Goal: Task Accomplishment & Management: Manage account settings

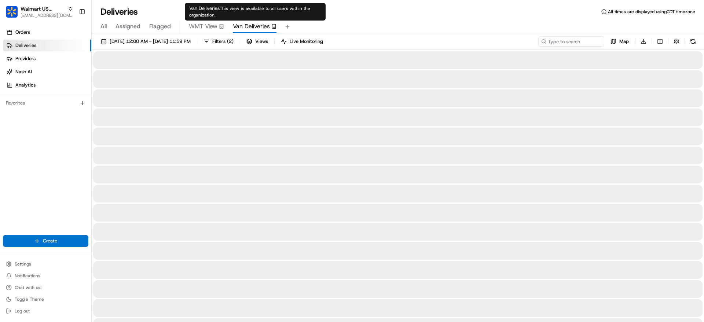
click at [252, 25] on span "Van Deliveries" at bounding box center [251, 26] width 37 height 9
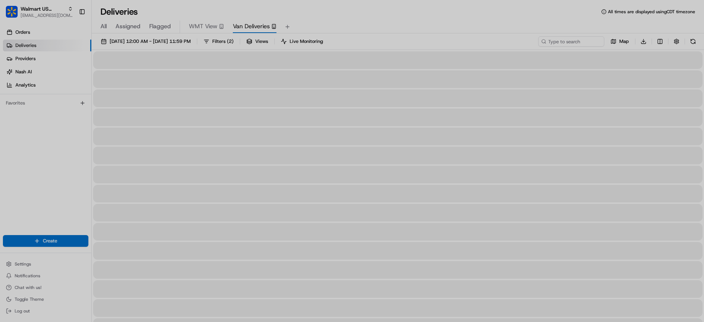
click at [211, 32] on div at bounding box center [352, 161] width 704 height 322
click at [203, 23] on span "WMT View" at bounding box center [203, 26] width 29 height 9
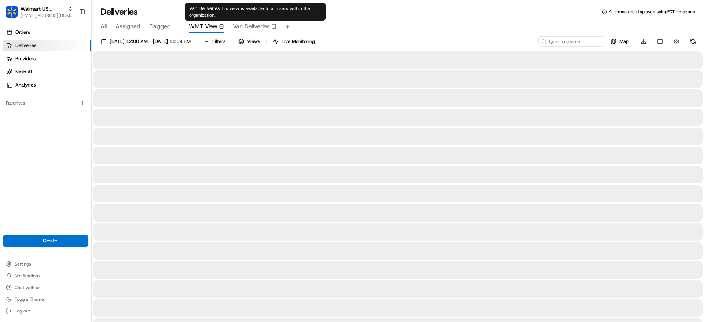
click at [244, 27] on span "Van Deliveries" at bounding box center [251, 26] width 37 height 9
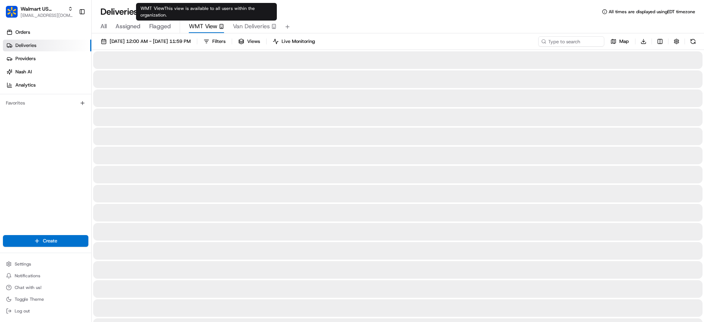
click at [218, 27] on div "WMT View" at bounding box center [206, 26] width 35 height 9
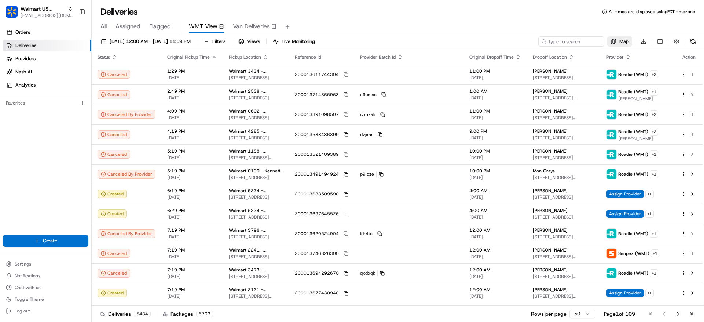
click at [620, 44] on span "Map" at bounding box center [624, 41] width 10 height 7
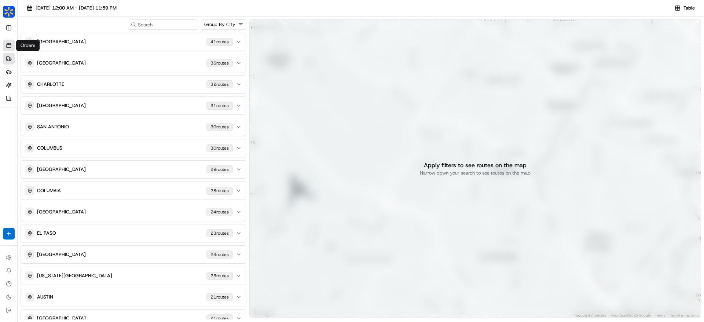
click at [10, 48] on link "Orders" at bounding box center [9, 46] width 12 height 12
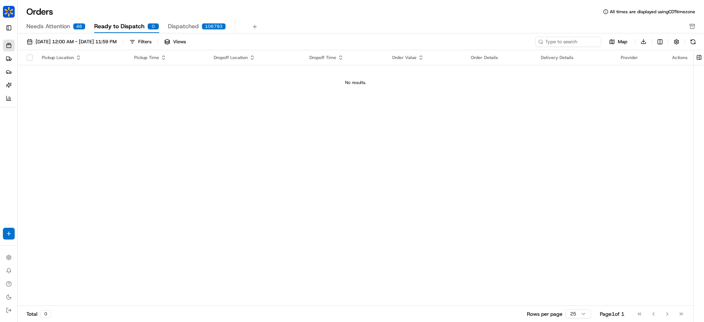
click at [58, 58] on div "Pickup Location" at bounding box center [82, 58] width 81 height 6
click at [76, 58] on icon "button" at bounding box center [79, 58] width 6 height 6
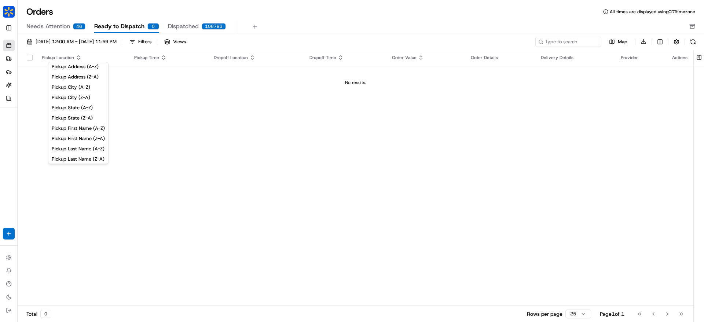
click at [157, 113] on div "Pickup Location Pickup Time Dropoff Location Dropoff Time Order Value Order Det…" at bounding box center [356, 178] width 676 height 256
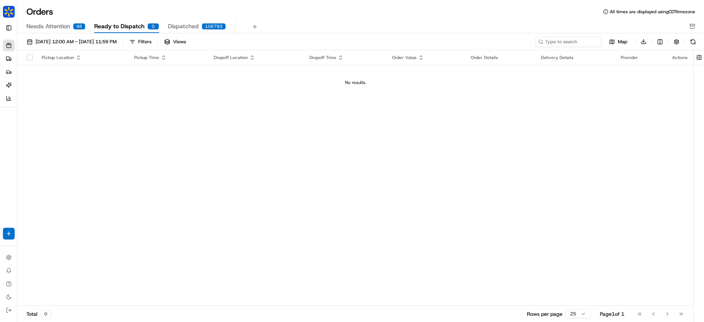
click at [59, 58] on div "Pickup Location" at bounding box center [82, 58] width 81 height 6
click at [10, 28] on button "Toggle Sidebar" at bounding box center [9, 28] width 12 height 12
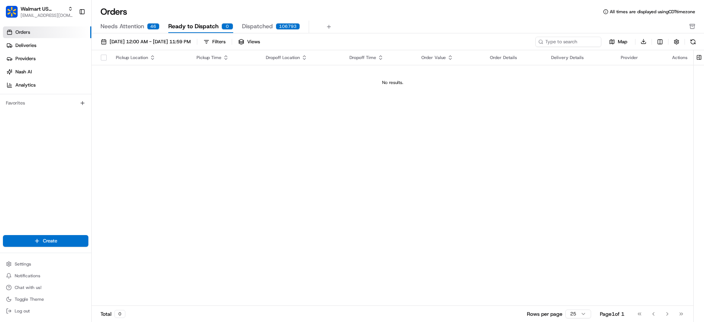
click at [34, 29] on link "Orders" at bounding box center [47, 32] width 88 height 12
click at [34, 32] on link "Orders" at bounding box center [47, 32] width 88 height 12
click at [118, 28] on span "Needs Attention" at bounding box center [122, 26] width 44 height 9
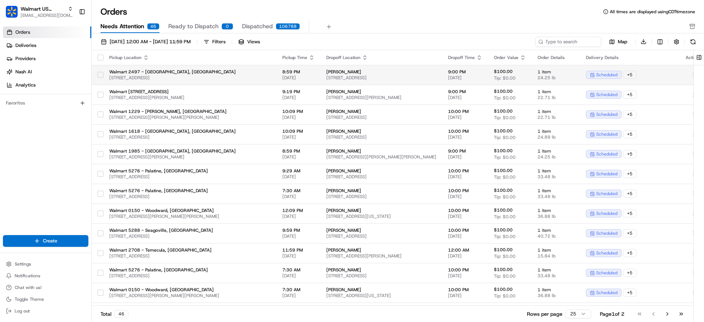
click at [326, 71] on span "Patti Cole" at bounding box center [381, 72] width 110 height 6
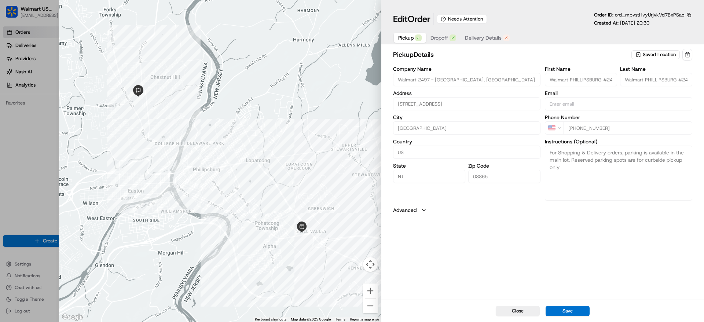
click at [419, 212] on button "Advanced" at bounding box center [542, 209] width 299 height 7
click at [432, 40] on span "Dropoff" at bounding box center [439, 37] width 18 height 7
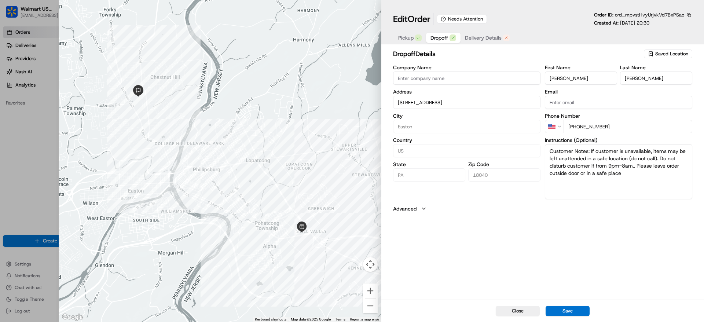
click at [473, 37] on span "Delivery Details" at bounding box center [483, 37] width 37 height 7
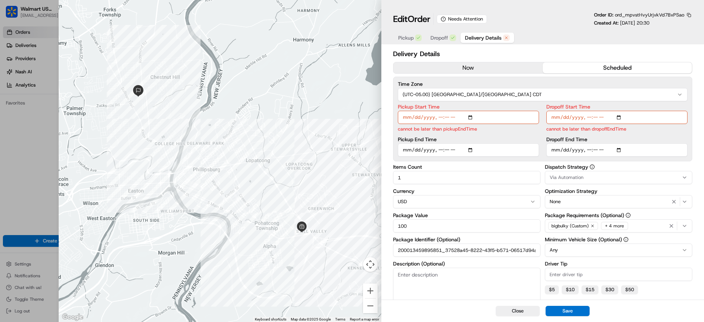
click at [480, 66] on button "now" at bounding box center [467, 67] width 149 height 11
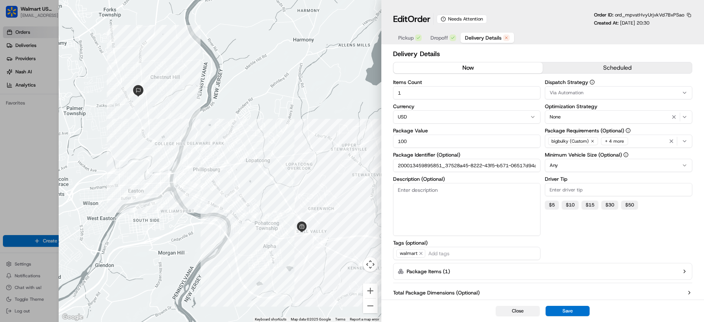
click at [510, 308] on button "Close" at bounding box center [518, 311] width 44 height 10
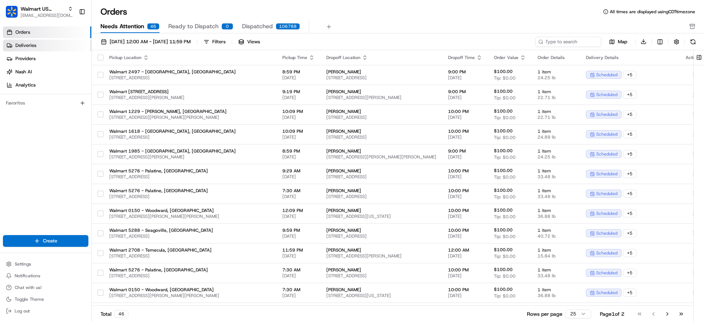
click at [19, 44] on span "Deliveries" at bounding box center [25, 45] width 21 height 7
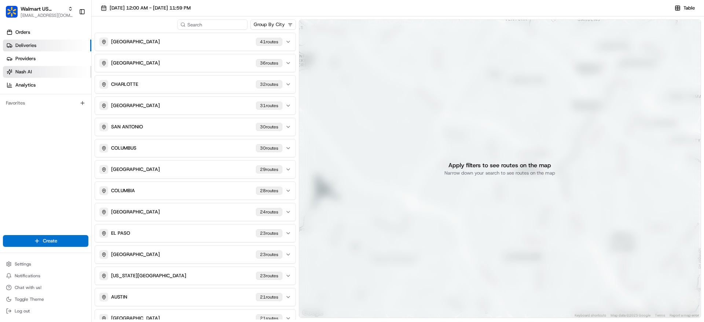
click at [25, 75] on link "Nash AI" at bounding box center [47, 72] width 88 height 12
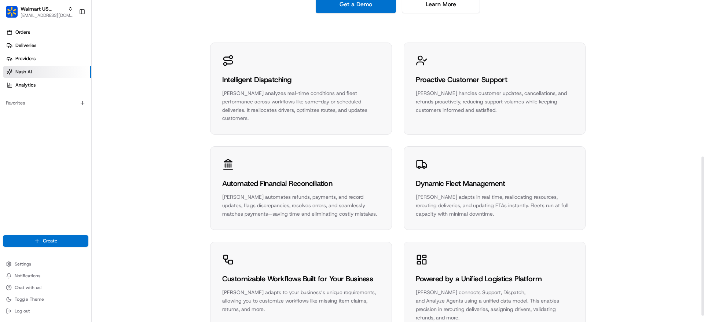
scroll to position [329, 0]
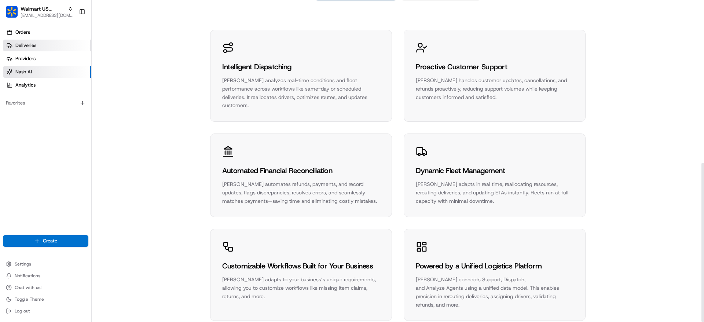
click at [34, 44] on span "Deliveries" at bounding box center [25, 45] width 21 height 7
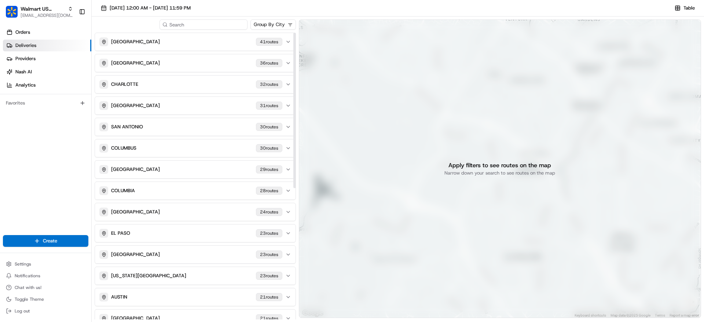
click at [197, 22] on input at bounding box center [203, 24] width 88 height 10
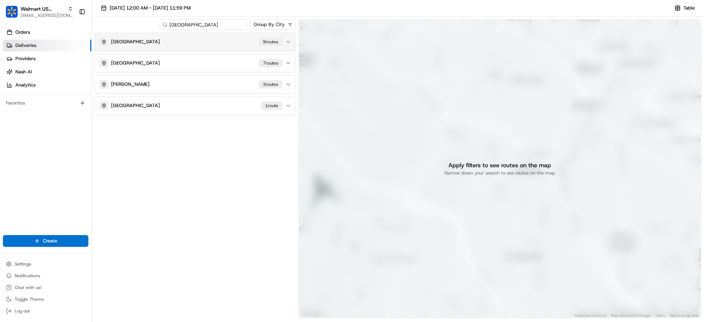
type input "Bentonville"
click at [193, 40] on div "Bentonville 9 route s" at bounding box center [190, 41] width 183 height 9
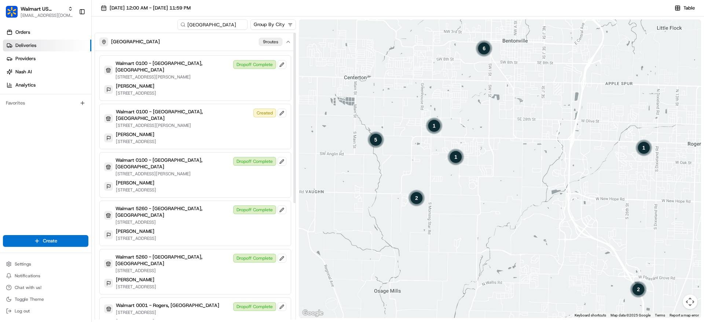
click at [187, 74] on p "406 S WALTON BLVD, BENTONVILLE, AR 72712, US" at bounding box center [172, 77] width 115 height 6
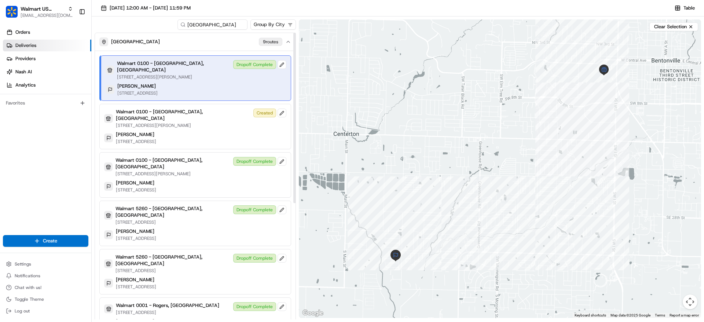
click at [209, 75] on div "Walmart 0100 - Bentonville, AR 406 S WALTON BLVD, BENTONVILLE, AR 72712, US Dro…" at bounding box center [196, 77] width 190 height 45
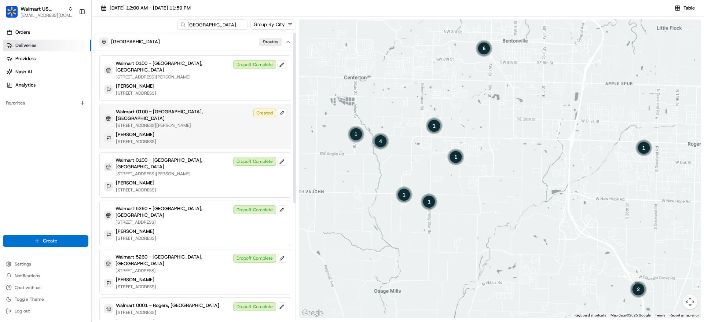
click at [199, 122] on p "406 S WALTON BLVD, BENTONVILLE, AR 72712, US" at bounding box center [183, 125] width 135 height 6
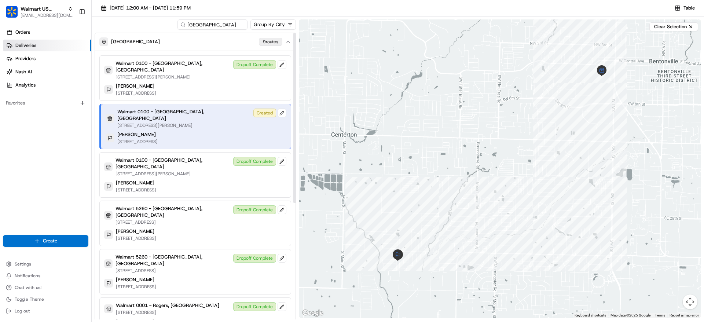
click at [204, 122] on p "406 S WALTON BLVD, BENTONVILLE, AR 72712, US" at bounding box center [183, 125] width 133 height 6
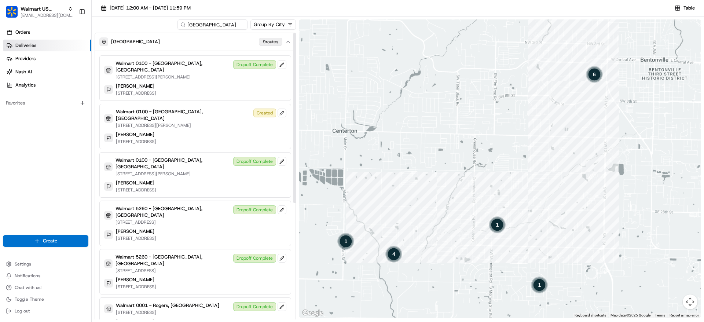
click at [204, 122] on p "406 S WALTON BLVD, BENTONVILLE, AR 72712, US" at bounding box center [183, 125] width 135 height 6
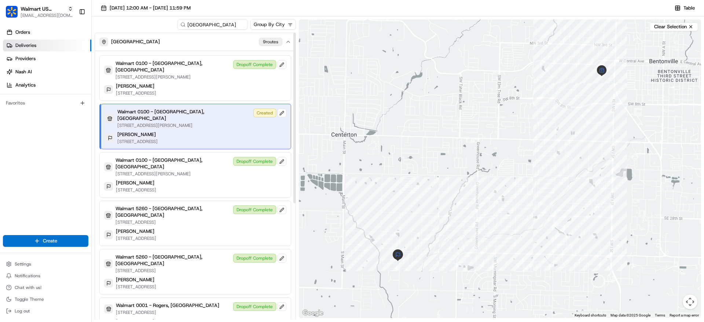
click at [204, 122] on p "406 S WALTON BLVD, BENTONVILLE, AR 72712, US" at bounding box center [183, 125] width 133 height 6
click at [398, 255] on img "dropoff-job_imVVdwGFM5rbiprbjzWh9V" at bounding box center [398, 255] width 12 height 12
click at [412, 224] on div "To navigate, press the arrow keys." at bounding box center [500, 168] width 402 height 298
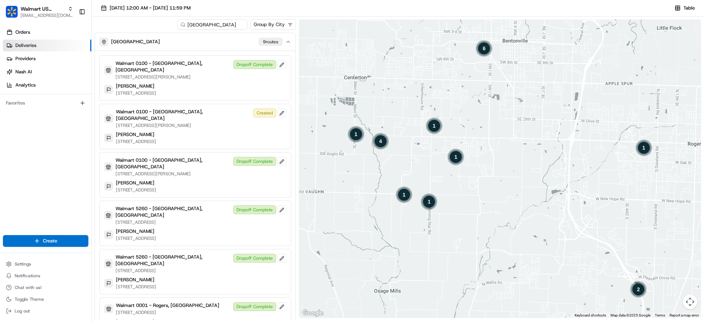
click at [380, 140] on div "4" at bounding box center [381, 141] width 18 height 18
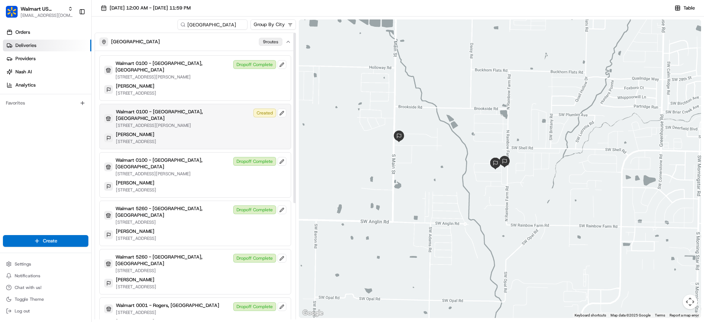
click at [172, 122] on p "406 S WALTON BLVD, BENTONVILLE, AR 72712, US" at bounding box center [183, 125] width 135 height 6
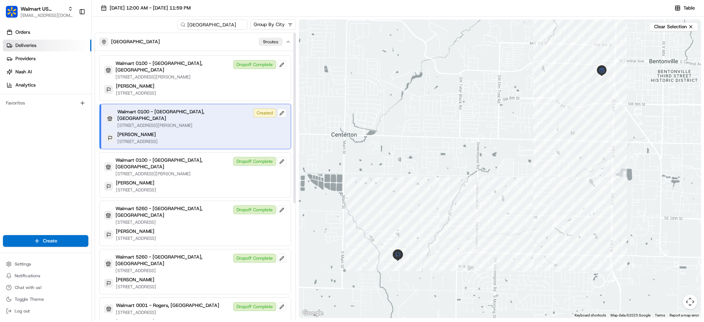
click at [158, 139] on p "3807 SW Pecan Circle, Bentonville, AR 72713, US" at bounding box center [137, 142] width 40 height 6
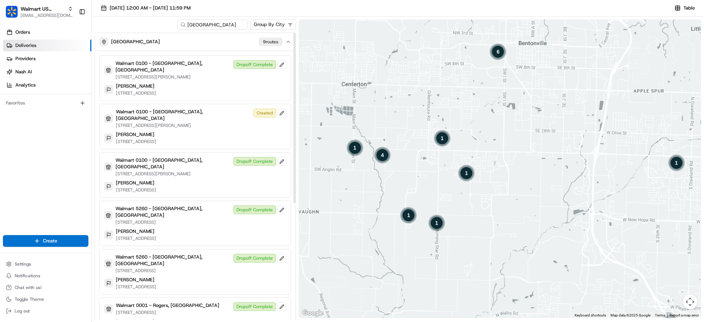
click at [156, 139] on p "3807 SW Pecan Circle, Bentonville, AR 72713, US" at bounding box center [136, 142] width 40 height 6
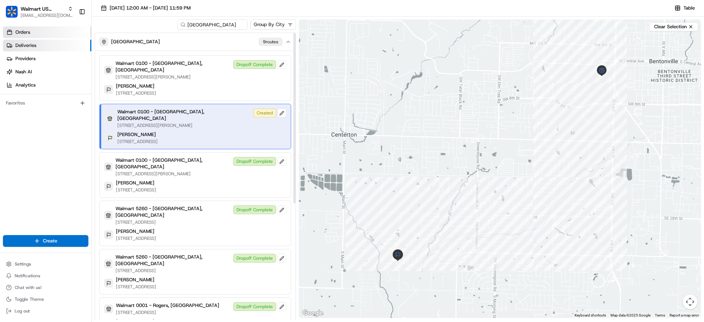
click at [25, 30] on span "Orders" at bounding box center [22, 32] width 15 height 7
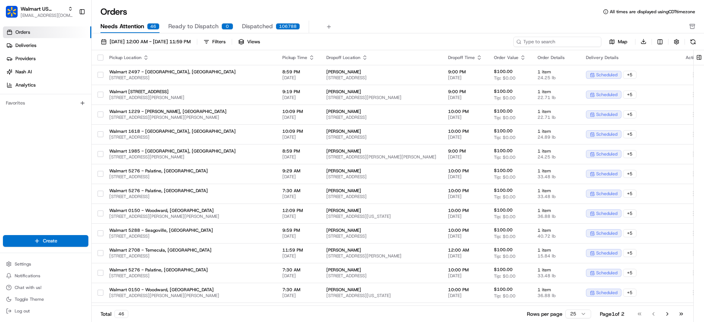
click at [553, 43] on input at bounding box center [557, 42] width 88 height 10
click at [177, 72] on span "Walmart 2497 - Phillipsburg, NJ" at bounding box center [189, 72] width 161 height 6
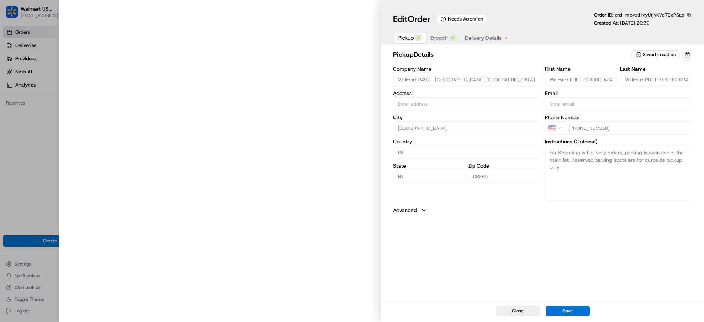
type input "1300 US HIGHWAY 22, PHILLIPSBURG, NJ, 08865, US"
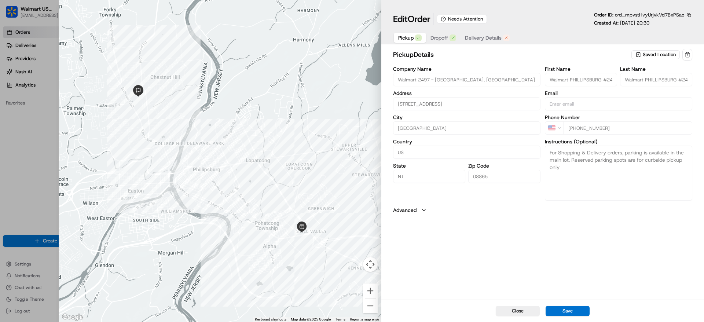
click at [439, 38] on span "Dropoff" at bounding box center [439, 37] width 18 height 7
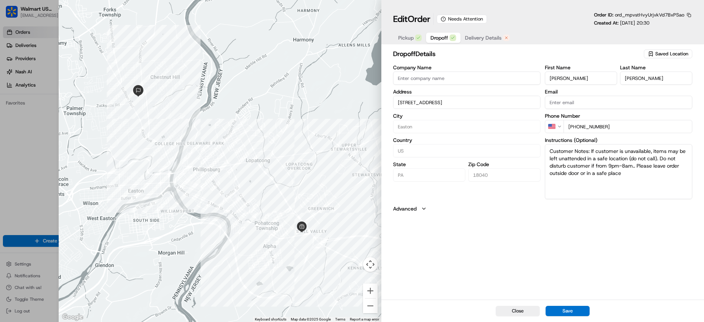
click at [500, 31] on div "Pickup Dropoff Delivery Details" at bounding box center [454, 37] width 122 height 13
click at [491, 36] on span "Delivery Details" at bounding box center [483, 37] width 37 height 7
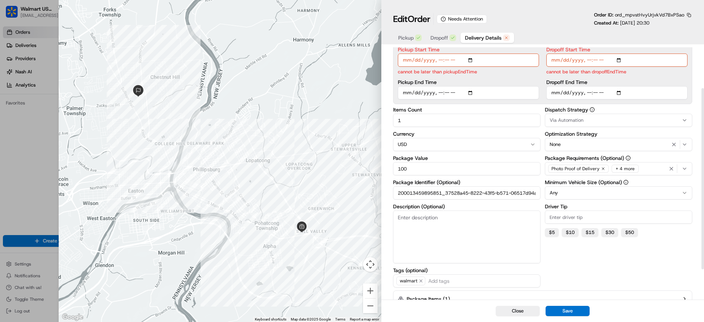
scroll to position [57, 0]
click at [633, 170] on div "+ 4 more" at bounding box center [625, 169] width 27 height 8
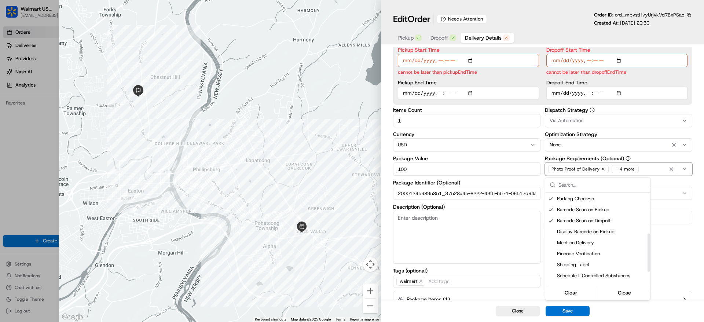
scroll to position [99, 0]
click at [686, 242] on div at bounding box center [352, 161] width 704 height 322
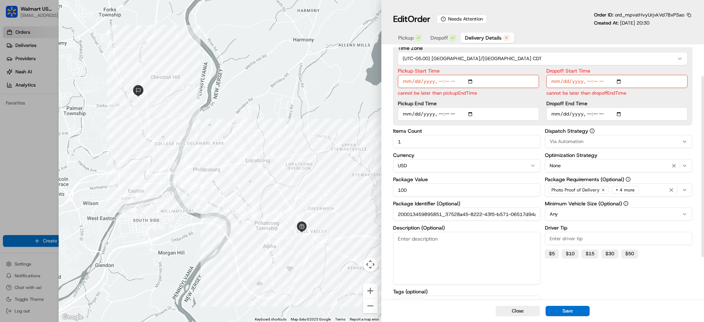
scroll to position [35, 0]
click at [589, 165] on div "None" at bounding box center [619, 166] width 144 height 9
click at [700, 274] on div at bounding box center [352, 161] width 704 height 322
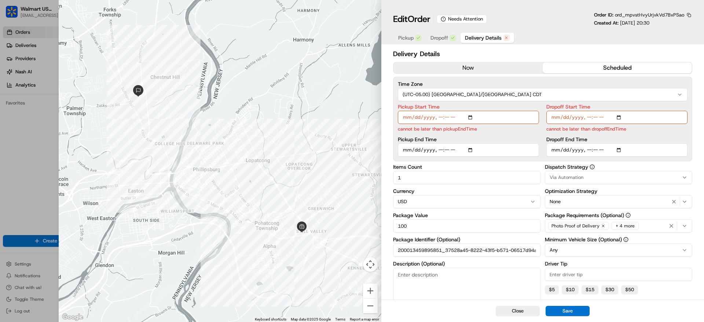
click at [311, 57] on div at bounding box center [220, 161] width 323 height 322
click at [38, 81] on div at bounding box center [352, 161] width 704 height 322
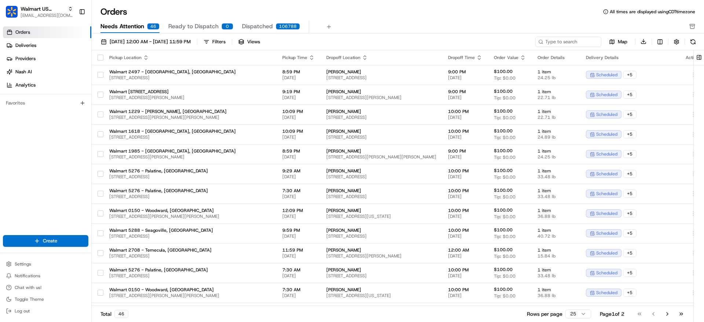
click at [179, 21] on button "Ready to Dispatch 0" at bounding box center [200, 27] width 65 height 12
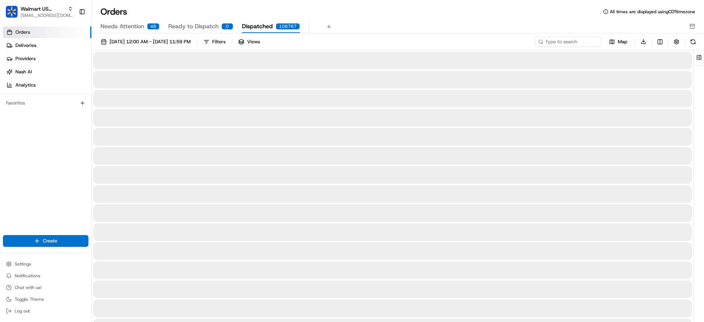
click at [246, 25] on span "Dispatched" at bounding box center [257, 26] width 31 height 9
click at [225, 39] on div "Filters" at bounding box center [218, 41] width 13 height 7
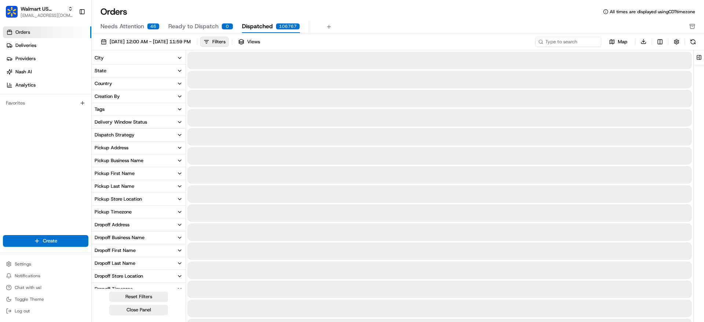
click at [129, 62] on button "City" at bounding box center [139, 58] width 94 height 12
click at [130, 70] on input at bounding box center [143, 71] width 82 height 10
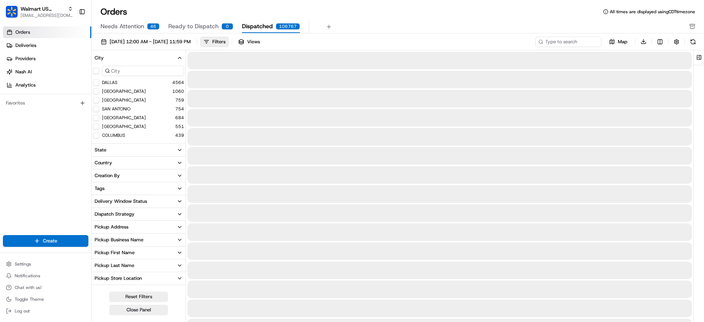
click at [130, 57] on button "City" at bounding box center [139, 58] width 94 height 12
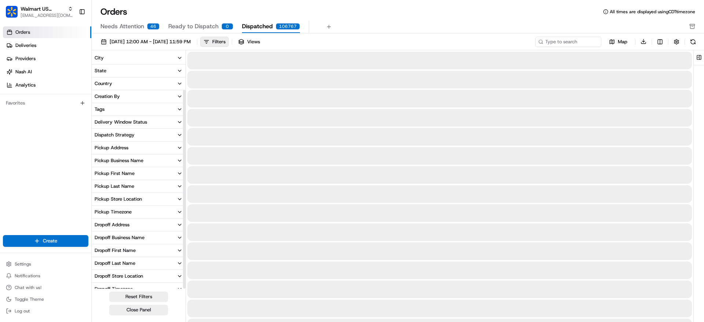
scroll to position [45, 0]
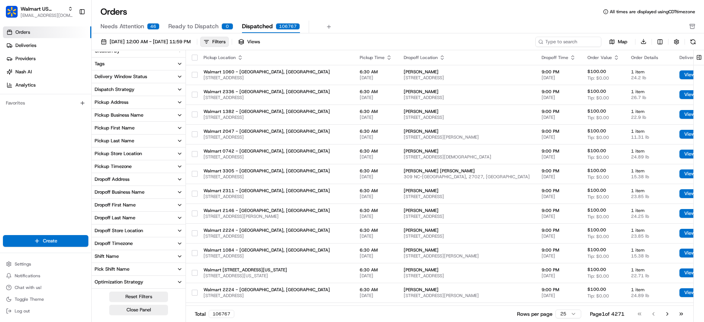
click at [137, 216] on button "Dropoff Last Name" at bounding box center [139, 218] width 94 height 12
click at [132, 228] on input at bounding box center [143, 230] width 82 height 10
type input "Durkee"
click at [123, 240] on div "Durkee 2" at bounding box center [139, 242] width 94 height 7
click at [107, 241] on label "Durkee" at bounding box center [119, 242] width 35 height 6
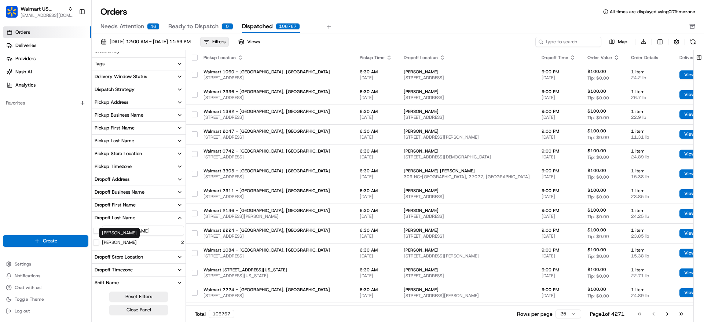
click at [99, 241] on button "Durkee" at bounding box center [96, 242] width 6 height 6
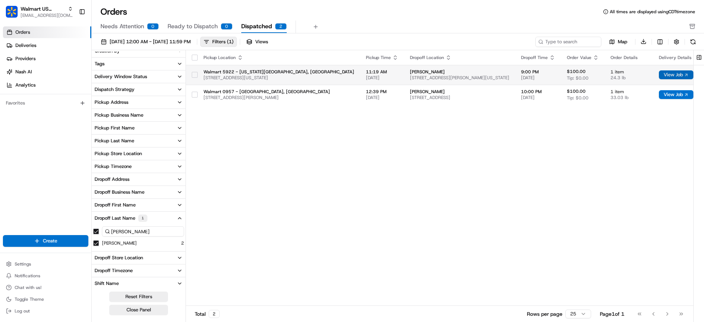
click at [659, 74] on button "View Job" at bounding box center [676, 74] width 34 height 9
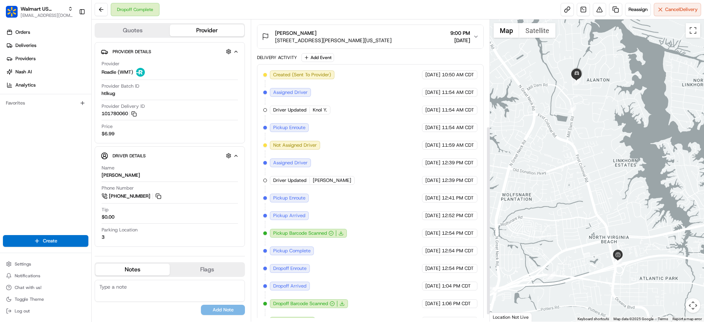
scroll to position [172, 0]
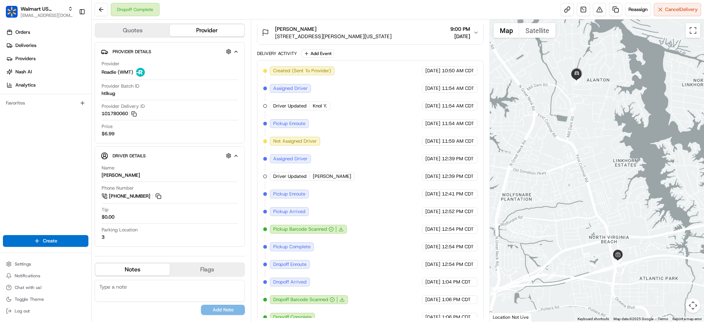
click at [341, 229] on icon at bounding box center [340, 229] width 5 height 5
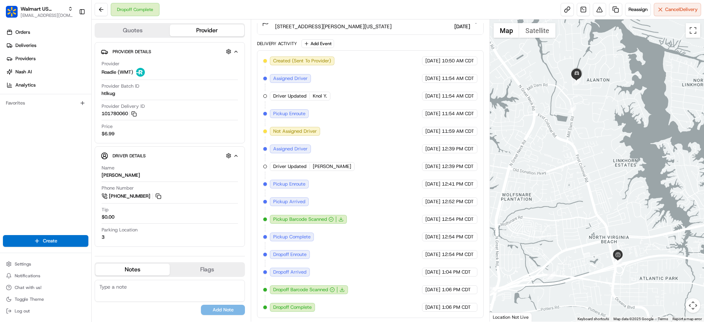
click at [204, 271] on button "Flags" at bounding box center [207, 270] width 74 height 12
click at [160, 277] on div "[PERSON_NAME][EMAIL_ADDRESS][DOMAIN_NAME] [PERSON_NAME][DOMAIN_NAME][EMAIL_ADDR…" at bounding box center [170, 297] width 150 height 41
click at [147, 267] on button "Notes" at bounding box center [132, 270] width 74 height 12
click at [219, 271] on button "Flags" at bounding box center [207, 270] width 74 height 12
click at [208, 284] on textarea at bounding box center [170, 291] width 150 height 22
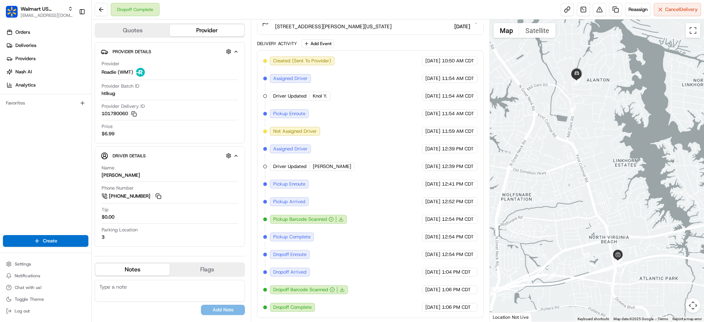
click at [154, 274] on button "Notes" at bounding box center [132, 270] width 74 height 12
click at [156, 291] on textarea at bounding box center [170, 291] width 150 height 22
type textarea "h"
click at [136, 33] on button "Quotes" at bounding box center [132, 31] width 74 height 12
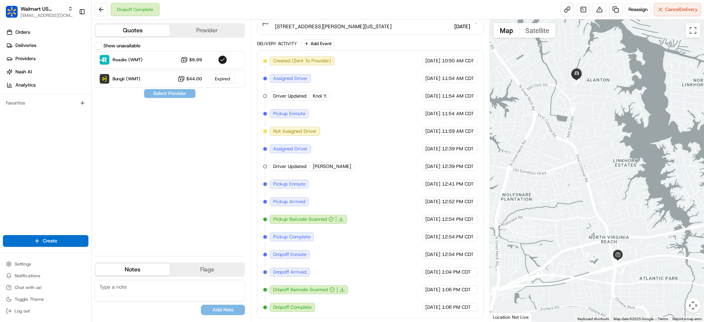
click at [27, 257] on div "Settings Notifications Chat with us! Toggle Theme Log out" at bounding box center [45, 287] width 91 height 63
click at [27, 264] on span "Settings" at bounding box center [23, 264] width 16 height 6
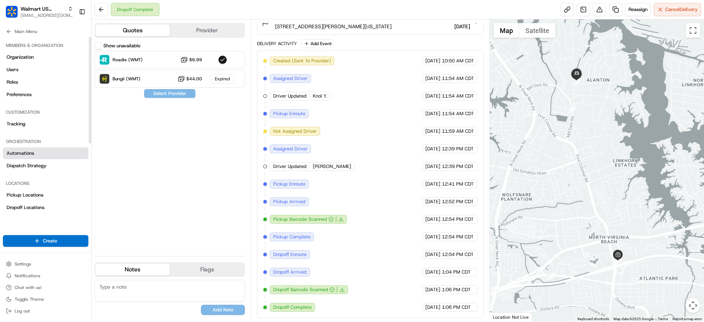
click at [40, 153] on link "Automations" at bounding box center [45, 153] width 85 height 12
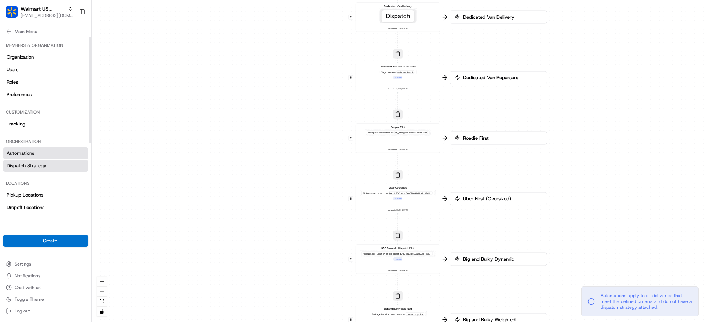
click at [39, 171] on link "Dispatch Strategy" at bounding box center [45, 166] width 85 height 12
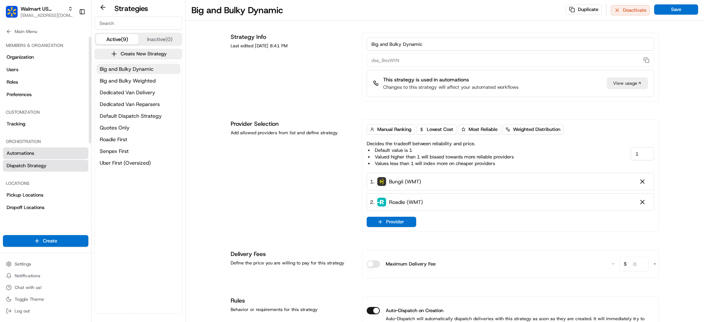
click at [41, 153] on link "Automations" at bounding box center [45, 153] width 85 height 12
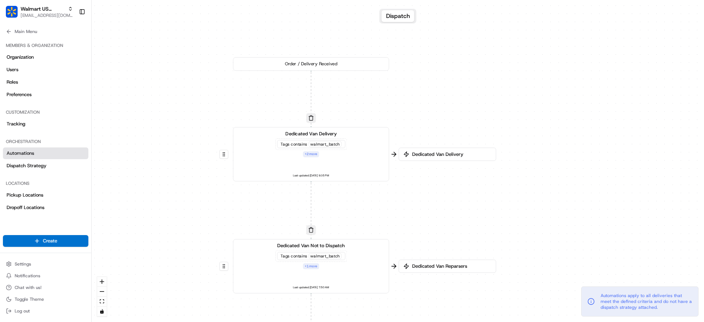
drag, startPoint x: 359, startPoint y: 35, endPoint x: 191, endPoint y: 224, distance: 252.2
click at [191, 224] on div "0 0 0 0 0 0 0 Order / Delivery Received Dedicated Van Delivery Tags contains wa…" at bounding box center [398, 161] width 612 height 322
click at [313, 154] on div "+ 2 more" at bounding box center [311, 154] width 16 height 6
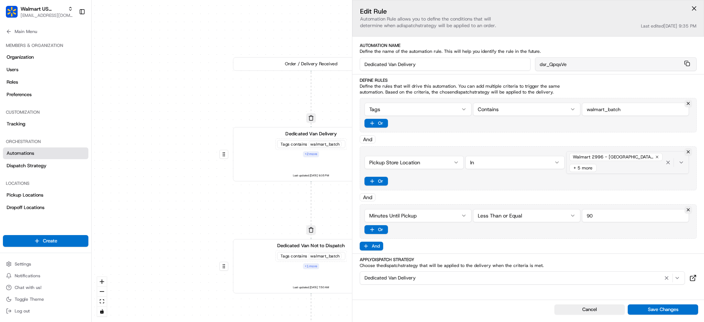
click at [586, 168] on div "+ 5 more" at bounding box center [582, 168] width 27 height 8
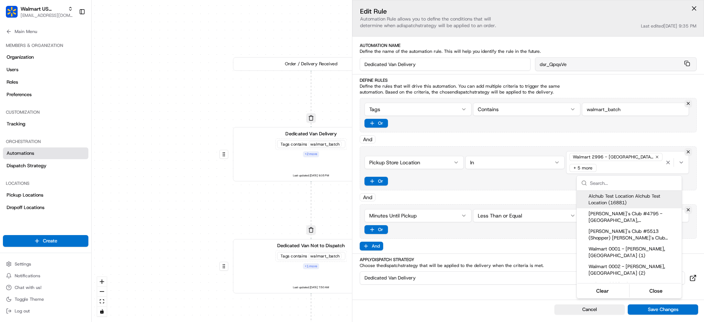
click at [551, 184] on html "Walmart US Stores [EMAIL_ADDRESS][DOMAIN_NAME] Toggle Sidebar Orders Deliveries…" at bounding box center [352, 161] width 704 height 322
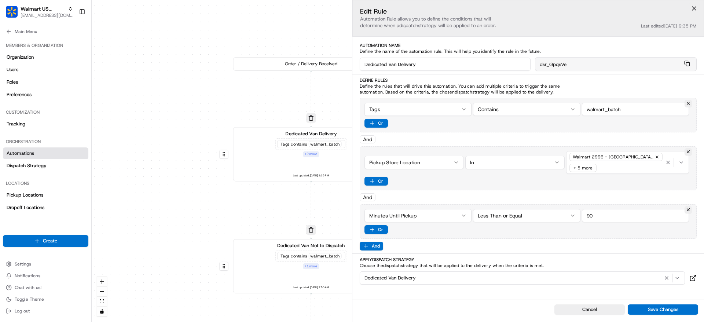
click at [692, 9] on button at bounding box center [694, 8] width 11 height 11
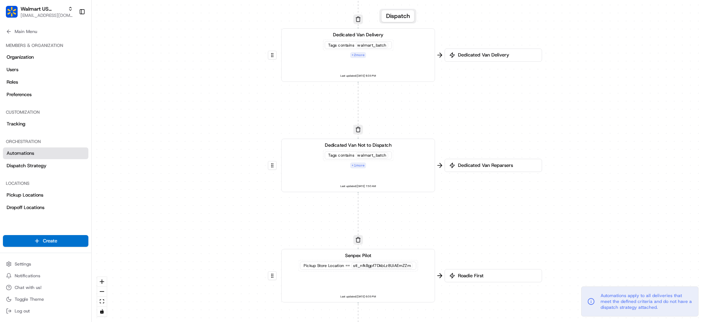
drag, startPoint x: 383, startPoint y: 213, endPoint x: 429, endPoint y: 114, distance: 109.3
click at [429, 114] on div "0 0 0 0 0 0 0 Order / Delivery Received Dedicated Van Delivery Tags contains wa…" at bounding box center [398, 161] width 612 height 322
click at [358, 164] on div "+ 1 more" at bounding box center [358, 165] width 16 height 6
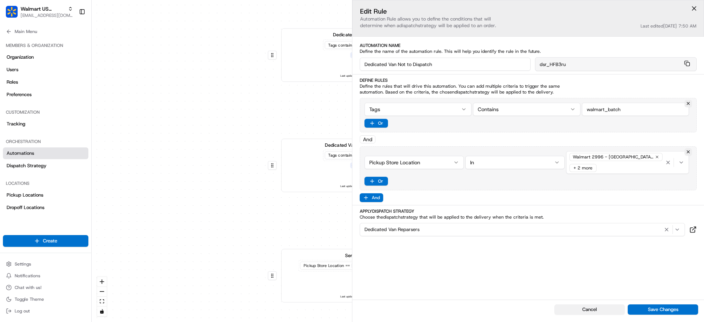
click at [582, 309] on button "Cancel" at bounding box center [589, 309] width 70 height 10
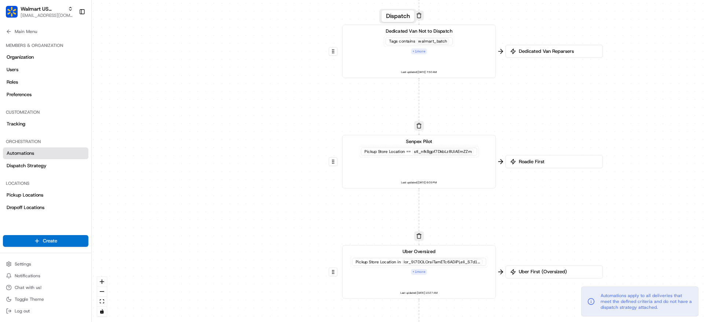
drag, startPoint x: 458, startPoint y: 223, endPoint x: 518, endPoint y: 109, distance: 129.2
click at [518, 109] on div "0 0 0 0 0 0 0 Order / Delivery Received Dedicated Van Delivery Tags contains wa…" at bounding box center [398, 161] width 612 height 322
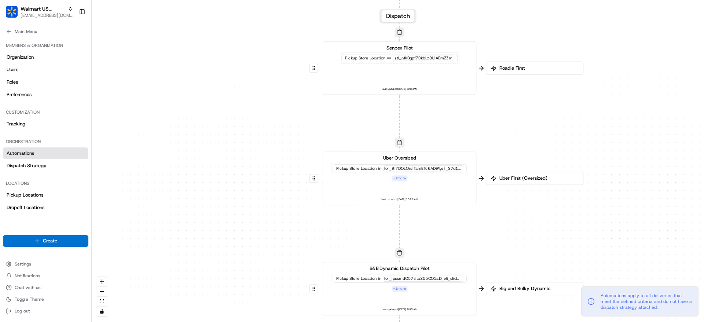
drag, startPoint x: 515, startPoint y: 188, endPoint x: 493, endPoint y: 92, distance: 98.1
click at [493, 93] on div "0 0 0 0 0 0 0 Order / Delivery Received Dedicated Van Delivery Tags contains wa…" at bounding box center [398, 161] width 612 height 322
click at [399, 175] on div "+ 1 more" at bounding box center [398, 177] width 16 height 6
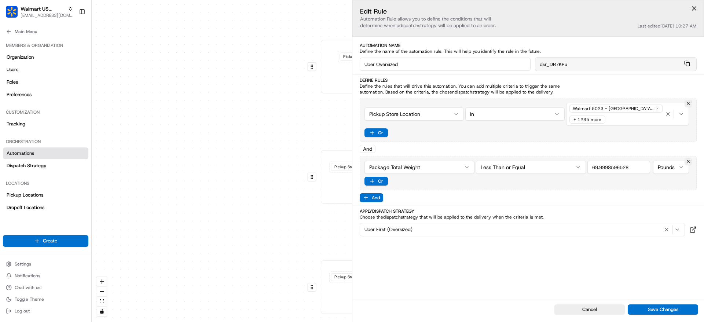
click at [582, 309] on button "Cancel" at bounding box center [589, 309] width 70 height 10
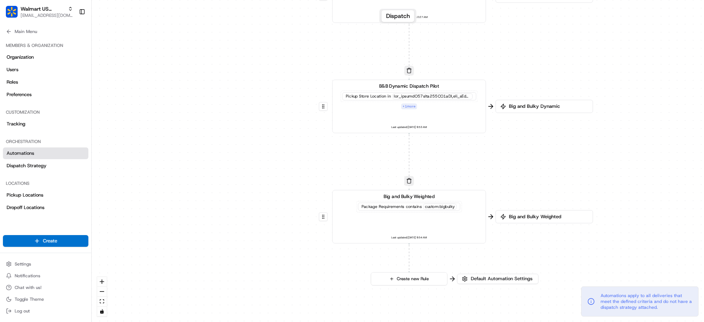
drag, startPoint x: 520, startPoint y: 244, endPoint x: 531, endPoint y: 63, distance: 181.5
click at [531, 63] on div "0 0 0 0 0 0 0 Order / Delivery Received Dedicated Van Delivery Tags contains wa…" at bounding box center [398, 161] width 612 height 322
click at [532, 107] on span "Big and Bulky Dynamic" at bounding box center [547, 106] width 81 height 7
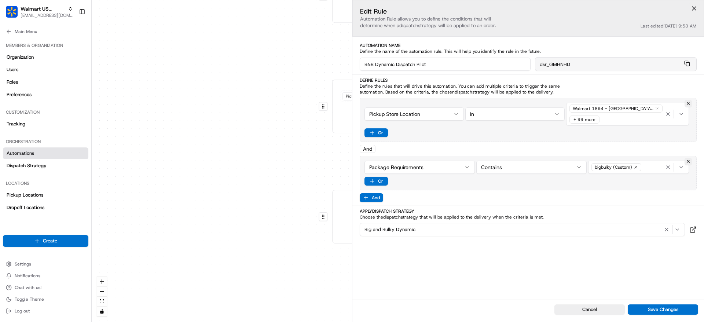
click at [691, 10] on button at bounding box center [694, 8] width 11 height 11
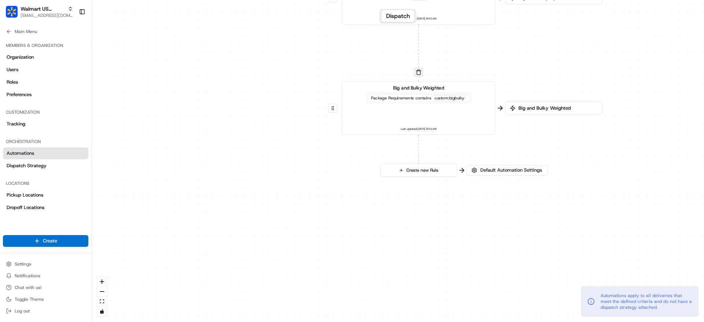
drag, startPoint x: 498, startPoint y: 172, endPoint x: 507, endPoint y: 63, distance: 108.9
click at [507, 63] on div "0 0 0 0 0 0 0 Order / Delivery Received Dedicated Van Delivery Tags contains wa…" at bounding box center [398, 161] width 612 height 322
click at [511, 129] on div "0 0 0 0 0 0 0 Order / Delivery Received Dedicated Van Delivery Tags contains wa…" at bounding box center [398, 161] width 612 height 322
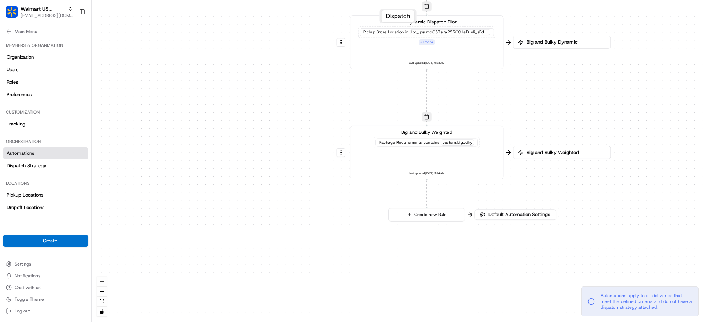
drag, startPoint x: 517, startPoint y: 143, endPoint x: 525, endPoint y: 180, distance: 37.9
click at [525, 180] on div "0 0 0 0 0 0 0 Order / Delivery Received Dedicated Van Delivery Tags contains wa…" at bounding box center [398, 161] width 612 height 322
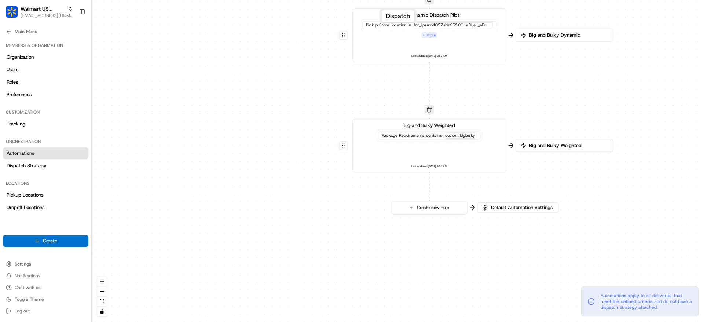
click at [529, 146] on span "Big and Bulky Weighted" at bounding box center [568, 145] width 81 height 7
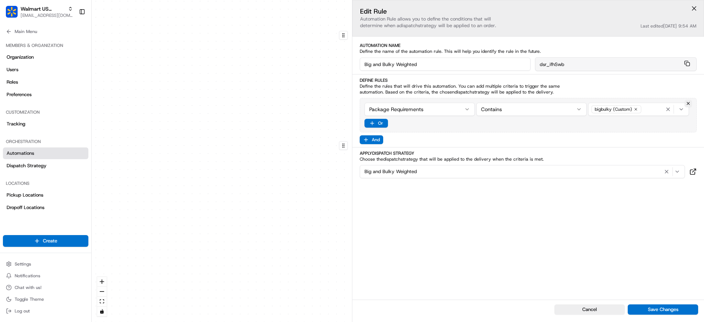
click at [692, 7] on button at bounding box center [694, 8] width 11 height 11
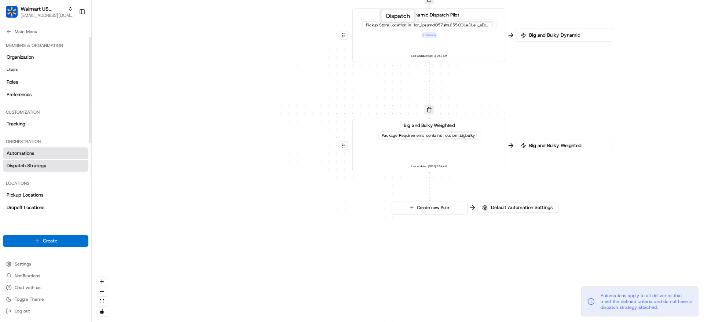
click at [48, 168] on link "Dispatch Strategy" at bounding box center [45, 166] width 85 height 12
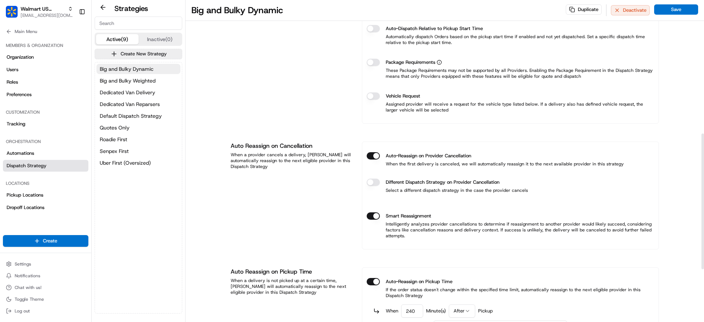
scroll to position [317, 0]
click at [376, 93] on button "Vehicle Request" at bounding box center [373, 94] width 13 height 7
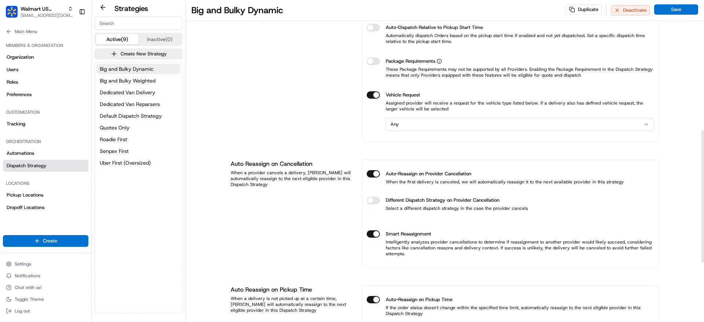
click at [410, 124] on html "Walmart US Stores [EMAIL_ADDRESS][DOMAIN_NAME] Toggle Sidebar Orders Deliveries…" at bounding box center [352, 161] width 704 height 322
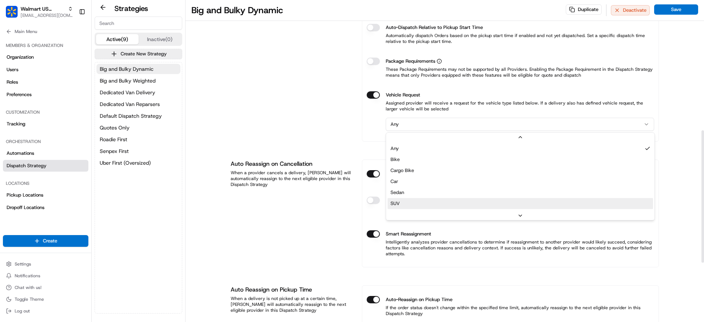
scroll to position [23, 0]
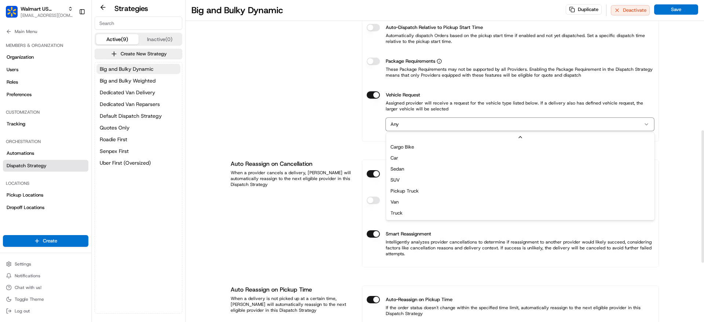
click at [352, 140] on html "Walmart US Stores [EMAIL_ADDRESS][DOMAIN_NAME] Toggle Sidebar Orders Deliveries…" at bounding box center [352, 161] width 704 height 322
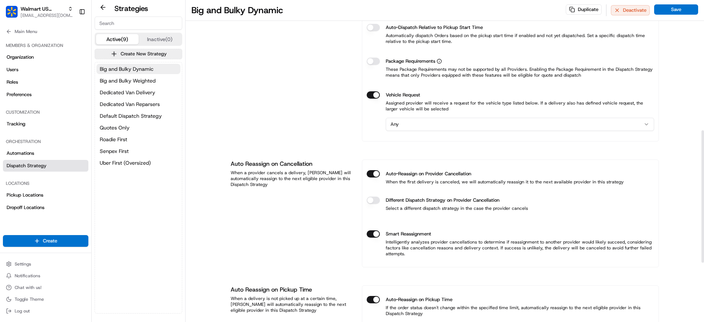
click at [371, 96] on button "Vehicle Request" at bounding box center [373, 94] width 13 height 7
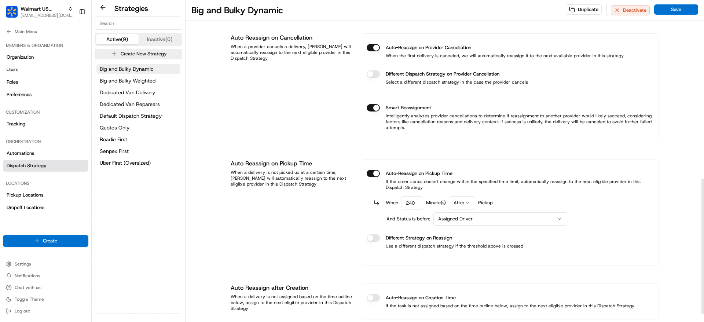
scroll to position [442, 0]
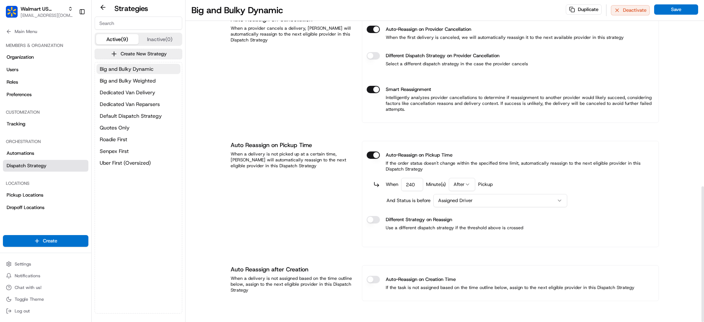
click at [459, 202] on html "Walmart US Stores [EMAIL_ADDRESS][DOMAIN_NAME] Toggle Sidebar Orders Deliveries…" at bounding box center [352, 161] width 704 height 322
click at [367, 200] on div "When 240 Minute(s) After Pickup And Status is before Assigned Driver" at bounding box center [510, 192] width 287 height 29
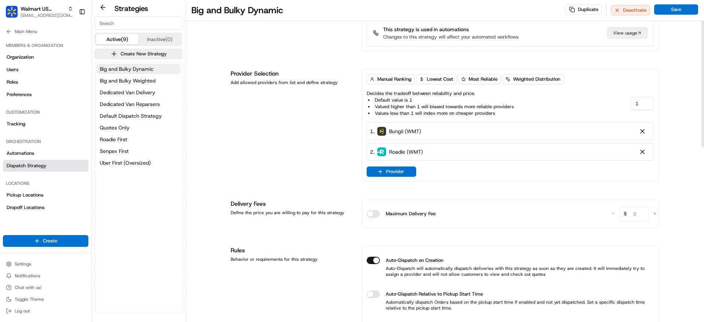
scroll to position [0, 0]
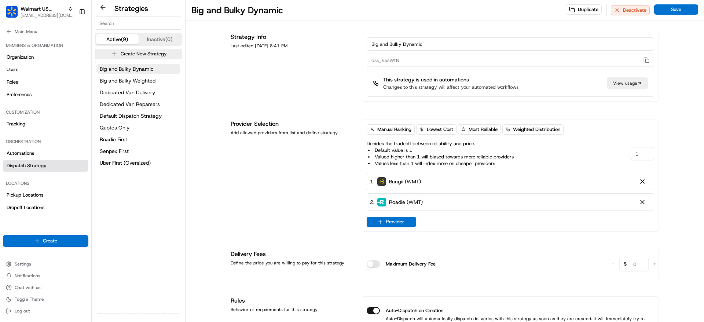
click at [143, 86] on div "Big and Bulky Dynamic Big and Bulky Weighted Dedicated Van Delivery Dedicated V…" at bounding box center [138, 115] width 87 height 107
click at [144, 77] on span "Big and Bulky Weighted" at bounding box center [128, 80] width 56 height 7
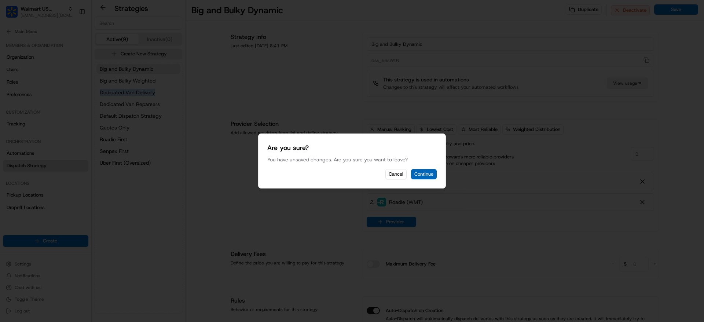
click at [418, 173] on button "Continue" at bounding box center [424, 174] width 26 height 10
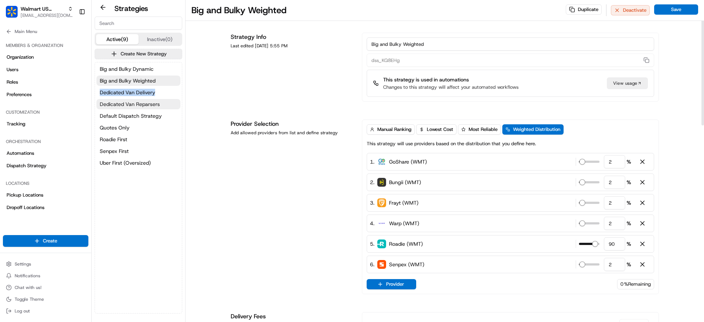
click at [140, 107] on span "Dedicated Van Reparsers" at bounding box center [130, 103] width 60 height 7
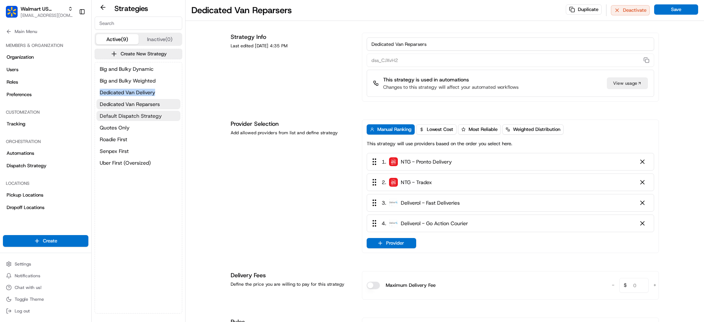
click at [132, 117] on span "Default Dispatch Strategy" at bounding box center [131, 115] width 62 height 7
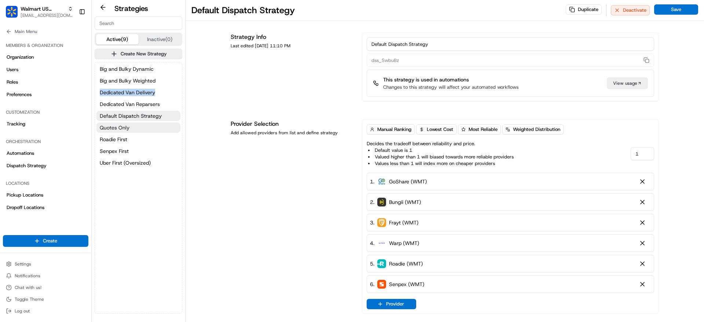
click at [128, 126] on span "Quotes Only" at bounding box center [115, 127] width 30 height 7
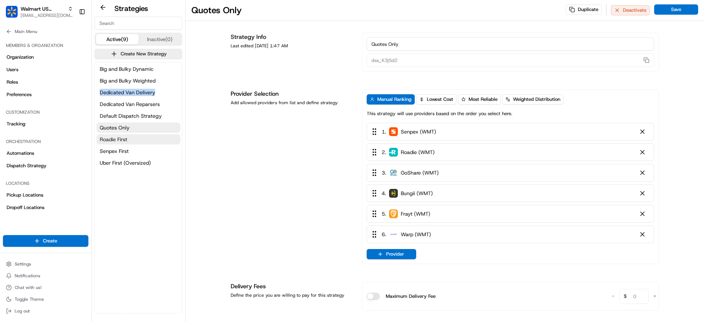
click at [122, 139] on span "Roadie First" at bounding box center [113, 139] width 27 height 7
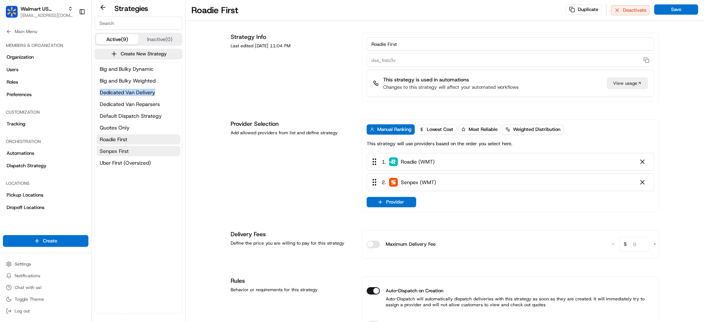
click at [121, 151] on span "Senpex First" at bounding box center [114, 150] width 29 height 7
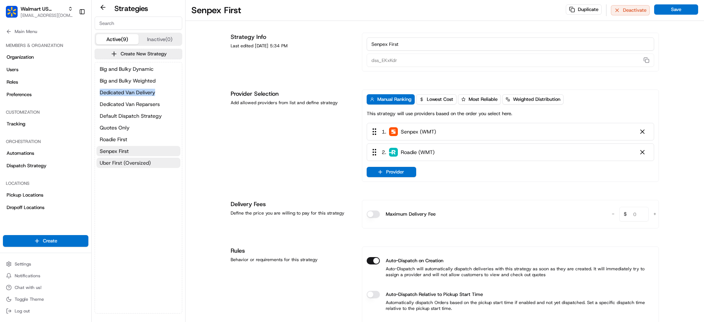
click at [121, 163] on span "Uber First (Oversized)" at bounding box center [125, 162] width 51 height 7
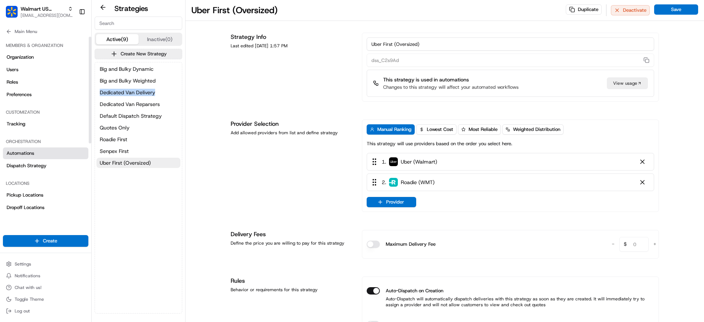
click at [20, 157] on link "Automations" at bounding box center [45, 153] width 85 height 12
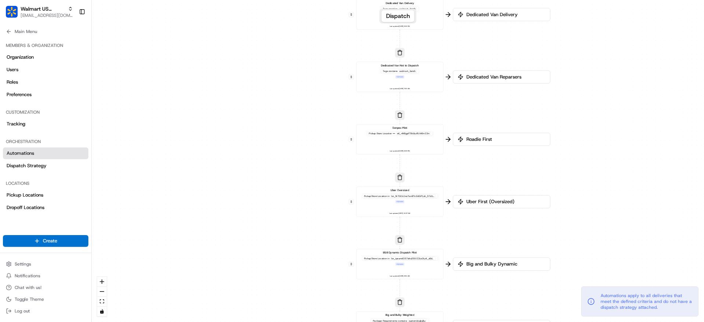
click at [424, 141] on div "Senpex Pilot Pickup Store Location == stl_nfkBgpf7DkbLz8UiAEmZZm Last updated: …" at bounding box center [400, 139] width 81 height 27
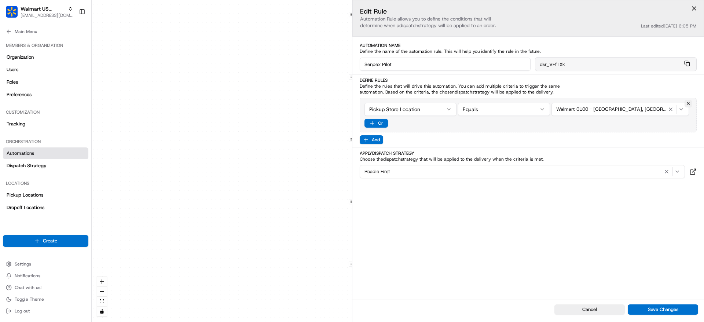
click at [287, 137] on div "0 0 0 0 0 0 0 Order / Delivery Received Dedicated Van Delivery Tags contains wa…" at bounding box center [398, 161] width 612 height 322
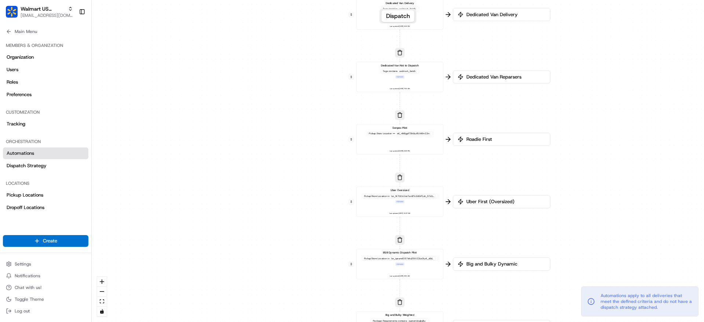
click at [399, 138] on div "Senpex Pilot Pickup Store Location == stl_nfkBgpf7DkbLz8UiAEmZZm Last updated: …" at bounding box center [400, 139] width 81 height 27
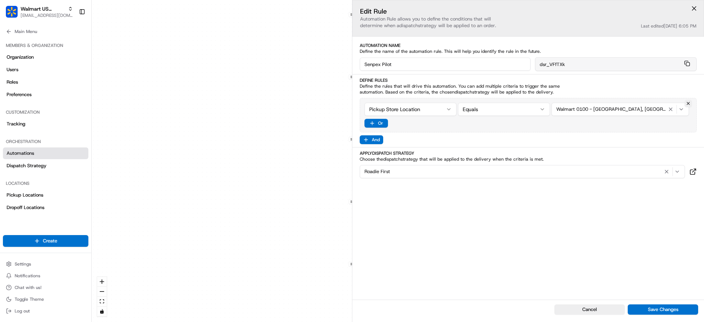
click at [313, 144] on div "0 0 0 0 0 0 0 Order / Delivery Received Dedicated Van Delivery Tags contains wa…" at bounding box center [398, 161] width 612 height 322
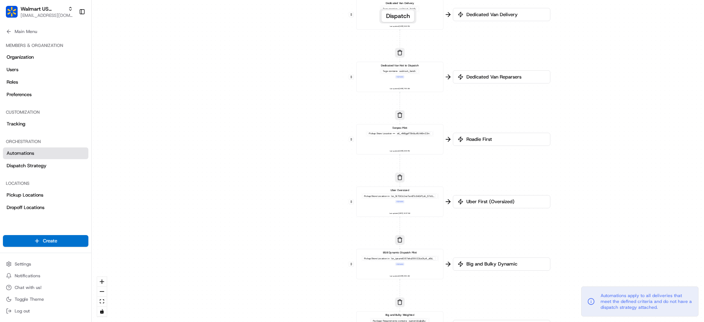
click at [401, 137] on div "Senpex Pilot Pickup Store Location == stl_nfkBgpf7DkbLz8UiAEmZZm Last updated: …" at bounding box center [400, 139] width 81 height 27
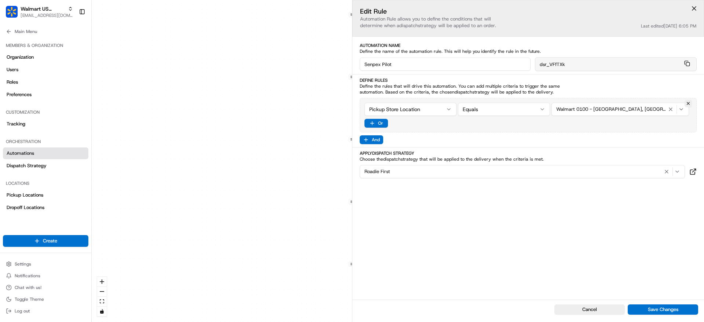
click at [312, 129] on div "0 0 0 0 0 0 0 Order / Delivery Received Dedicated Van Delivery Tags contains wa…" at bounding box center [398, 161] width 612 height 322
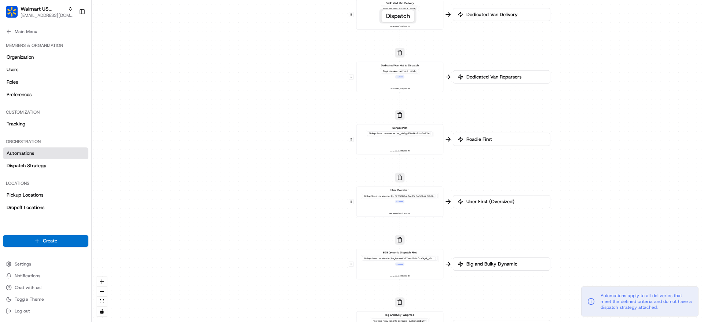
click at [418, 203] on div "Uber Oversized Pickup Store Location in + 1 more Last updated: [DATE] 10:27 AM" at bounding box center [400, 201] width 81 height 27
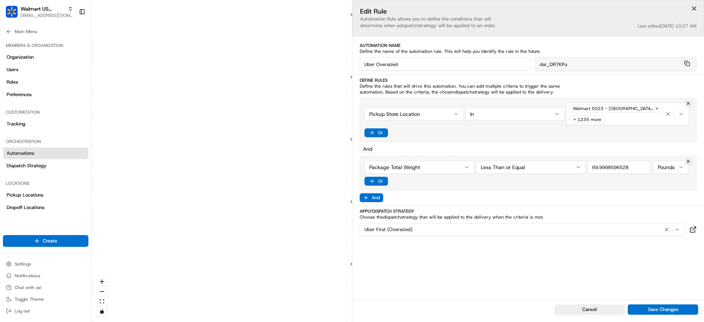
click at [330, 173] on div "0 0 0 0 0 0 0 Order / Delivery Received Dedicated Van Delivery Tags contains wa…" at bounding box center [398, 161] width 612 height 322
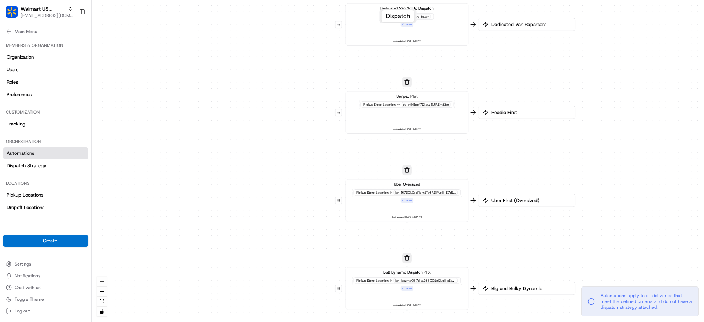
click at [382, 205] on div "Uber Oversized Pickup Store Location in + 1 more Last updated: [DATE] 10:27 AM" at bounding box center [407, 200] width 114 height 38
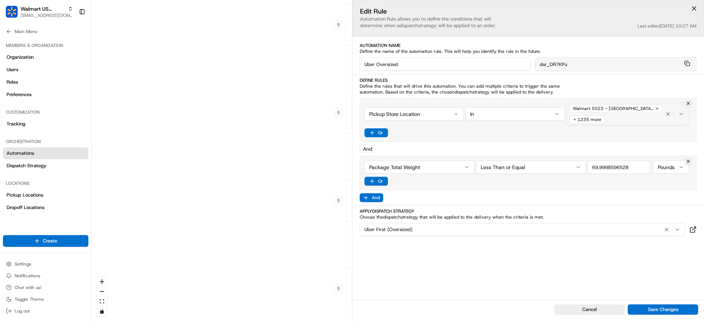
click at [577, 117] on div "+ 1235 more" at bounding box center [587, 119] width 36 height 8
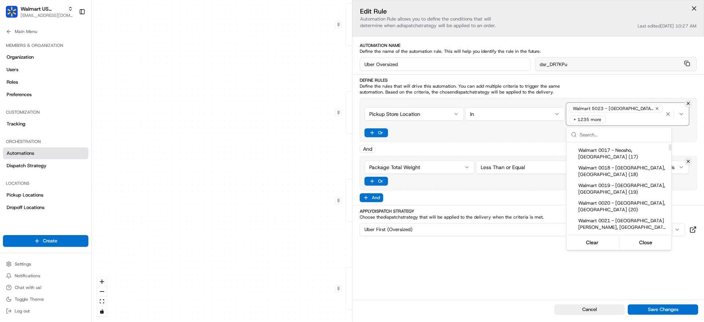
scroll to position [311, 0]
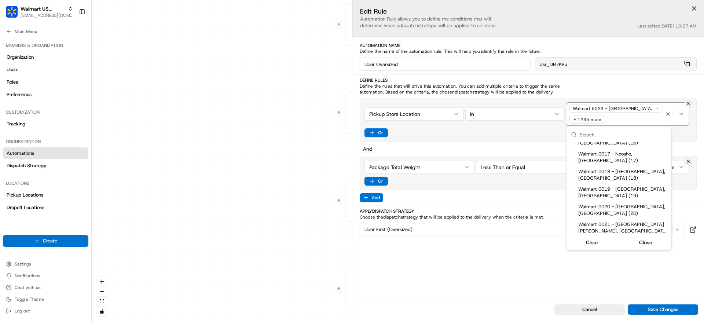
click at [308, 131] on html "Walmart US Stores [EMAIL_ADDRESS][DOMAIN_NAME] Toggle Sidebar Orders Deliveries…" at bounding box center [352, 161] width 704 height 322
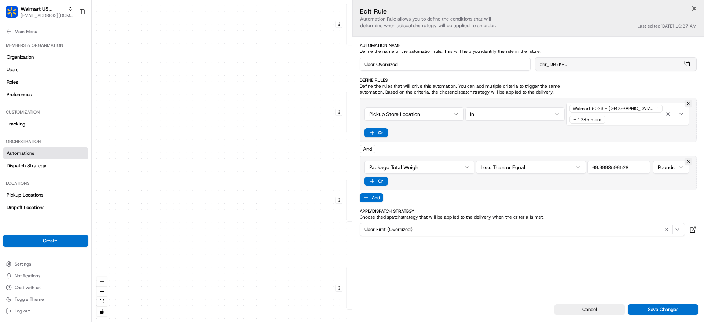
click at [315, 126] on div "0 0 0 0 0 0 0 Order / Delivery Received Dedicated Van Delivery Tags contains wa…" at bounding box center [398, 161] width 612 height 322
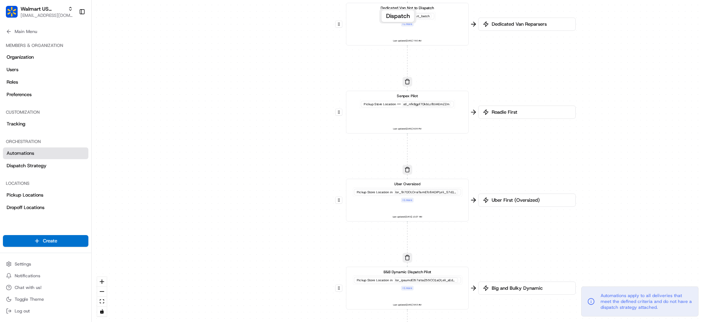
click at [445, 106] on div "Pickup Store Location == stl_nfkBgpf7DkbLz8UiAEmZZm" at bounding box center [407, 104] width 93 height 6
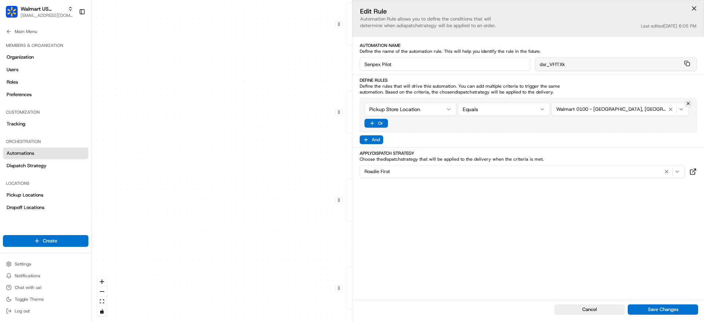
click at [304, 102] on div "0 0 0 0 0 0 0 Order / Delivery Received Dedicated Van Delivery Tags contains wa…" at bounding box center [398, 161] width 612 height 322
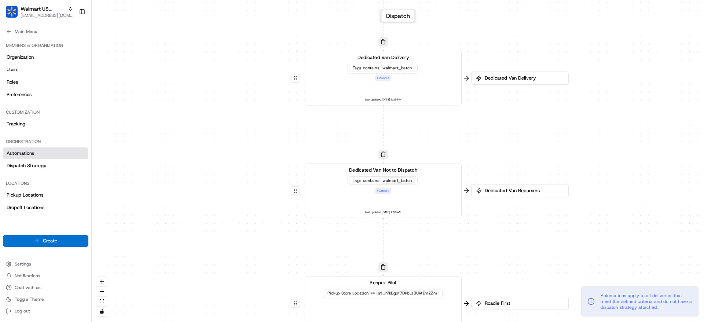
drag, startPoint x: 348, startPoint y: 53, endPoint x: 309, endPoint y: 242, distance: 192.8
click at [309, 242] on div "0 0 0 0 0 0 0 Order / Delivery Received Dedicated Van Delivery Tags contains wa…" at bounding box center [398, 161] width 612 height 322
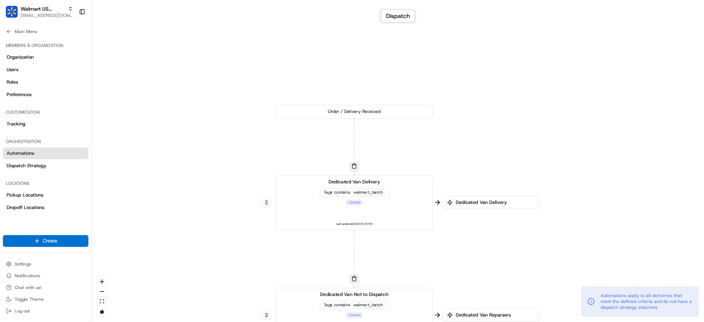
drag, startPoint x: 277, startPoint y: 40, endPoint x: 243, endPoint y: 172, distance: 136.0
click at [243, 172] on div "0 0 0 0 0 0 0 Order / Delivery Received Dedicated Van Delivery Tags contains wa…" at bounding box center [398, 161] width 612 height 322
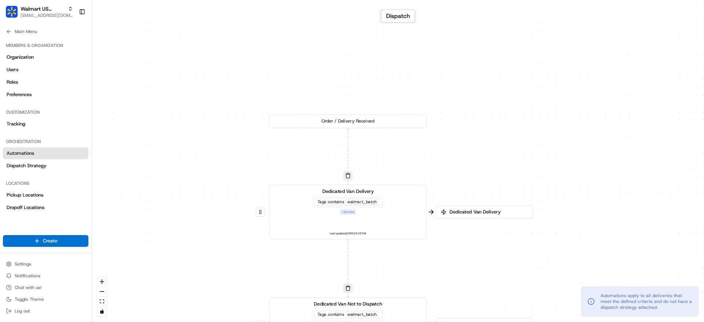
click at [308, 203] on div "Dedicated Van Delivery Tags contains walmart_batch + 2 more Last updated: [DATE…" at bounding box center [347, 212] width 145 height 48
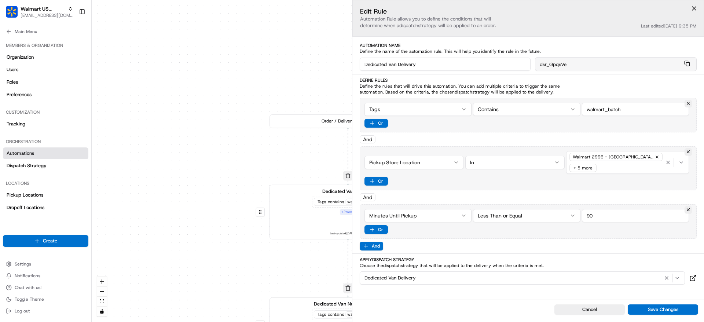
click at [234, 155] on div "0 0 0 0 0 0 0 Order / Delivery Received Dedicated Van Delivery Tags contains wa…" at bounding box center [398, 161] width 612 height 322
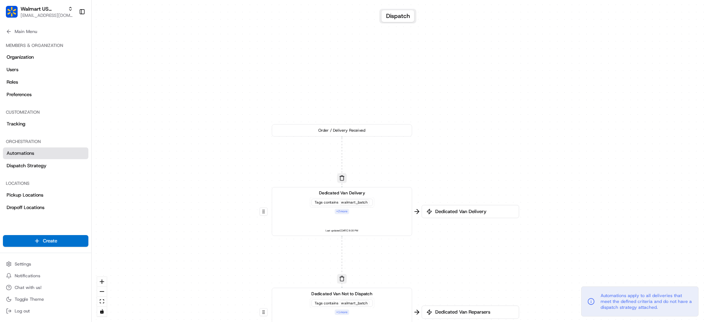
click at [296, 299] on div "Dedicated Van Not to Dispatch Tags contains walmart_batch + 1 more Last updated…" at bounding box center [342, 311] width 130 height 43
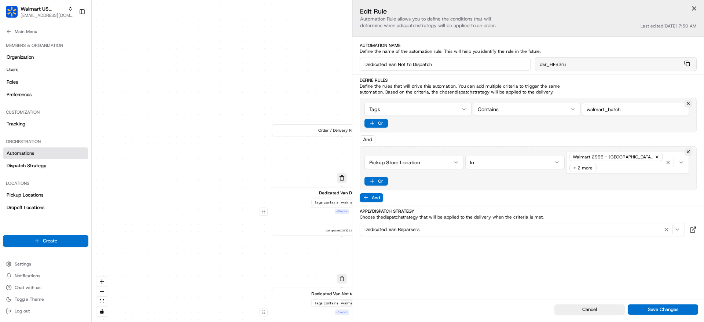
click at [699, 11] on button at bounding box center [694, 8] width 11 height 11
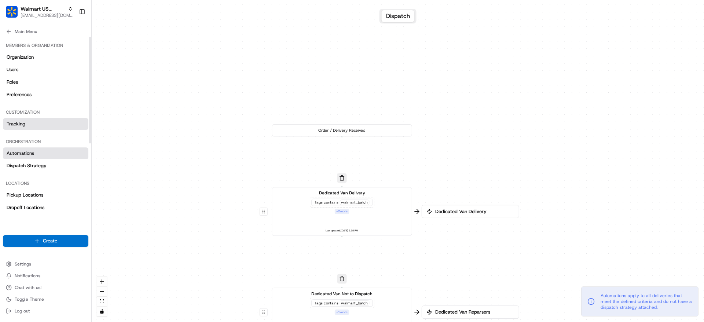
click at [10, 123] on span "Tracking" at bounding box center [16, 124] width 19 height 7
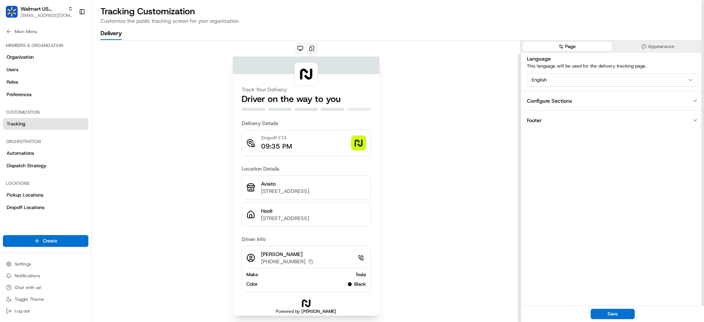
scroll to position [14, 0]
click at [18, 97] on span "Preferences" at bounding box center [19, 94] width 25 height 7
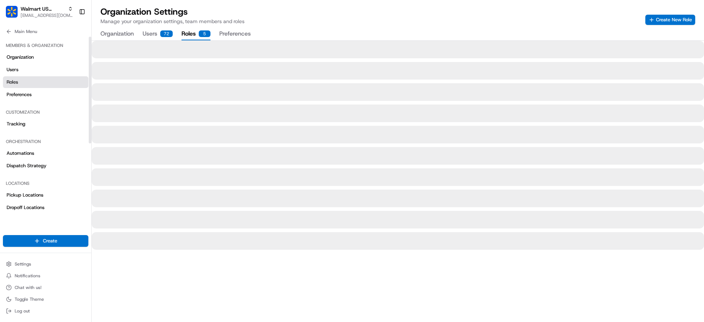
click at [196, 33] on button "Roles 5" at bounding box center [195, 34] width 29 height 12
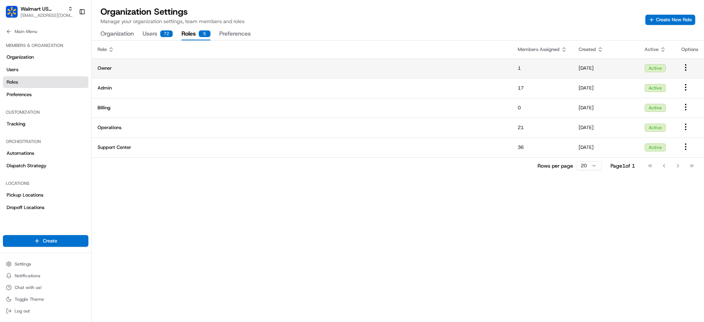
click at [205, 74] on td "Owner" at bounding box center [302, 68] width 420 height 20
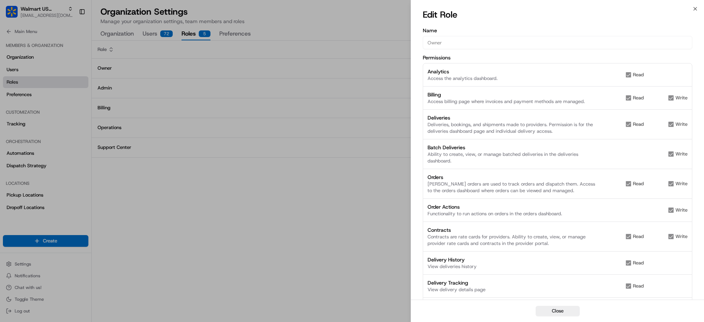
click at [698, 15] on div "Edit Role" at bounding box center [557, 16] width 293 height 15
click at [698, 11] on icon "button" at bounding box center [695, 9] width 6 height 6
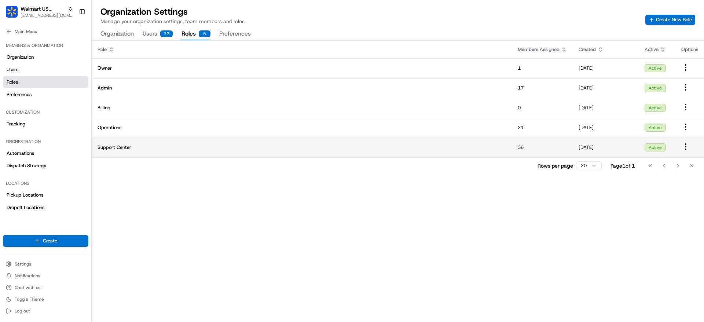
click at [474, 146] on span "Support Center" at bounding box center [302, 147] width 408 height 7
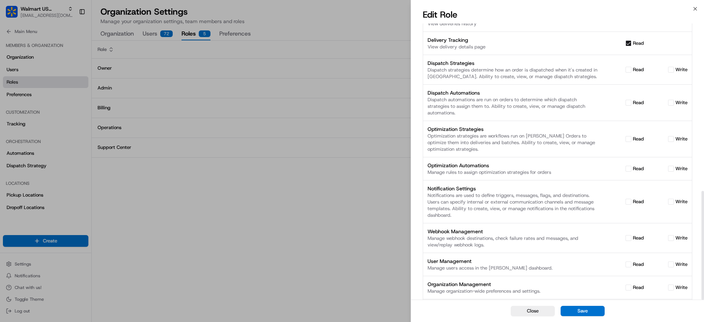
scroll to position [425, 0]
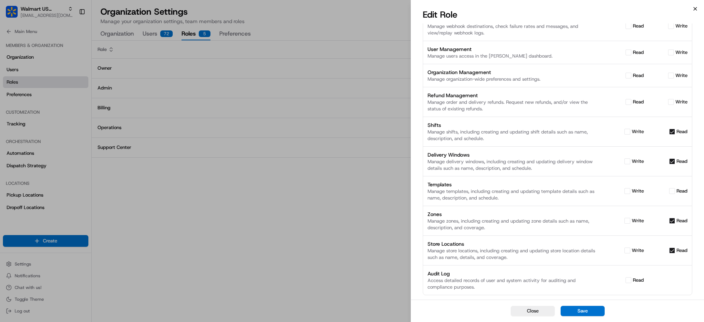
click at [692, 10] on icon "button" at bounding box center [695, 9] width 6 height 6
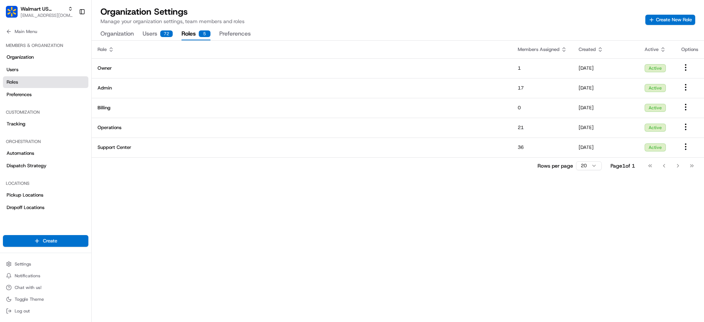
click at [142, 27] on div "Organization Settings Manage your organization settings, team members and roles…" at bounding box center [398, 23] width 612 height 34
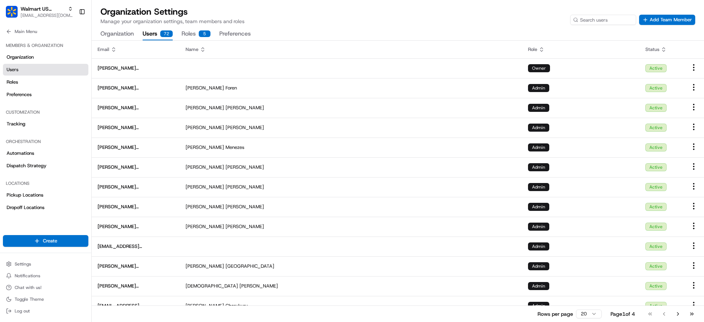
click at [153, 30] on button "Users 72" at bounding box center [158, 34] width 30 height 12
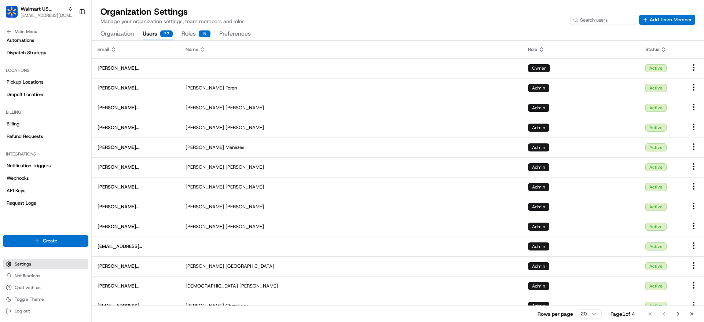
click at [22, 265] on span "Settings" at bounding box center [23, 264] width 16 height 6
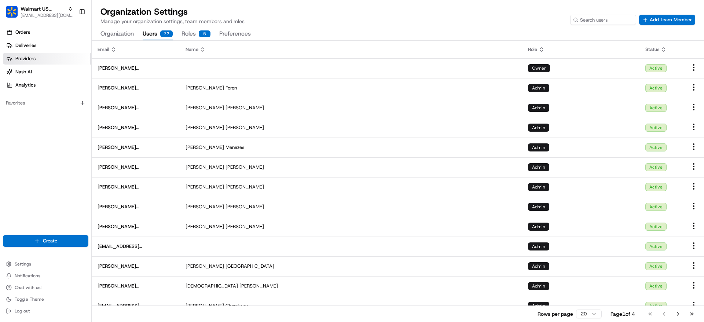
click at [40, 58] on link "Providers" at bounding box center [47, 59] width 88 height 12
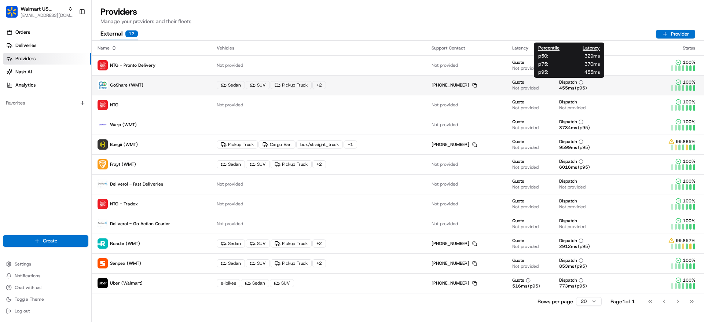
click at [579, 81] on icon at bounding box center [581, 82] width 5 height 5
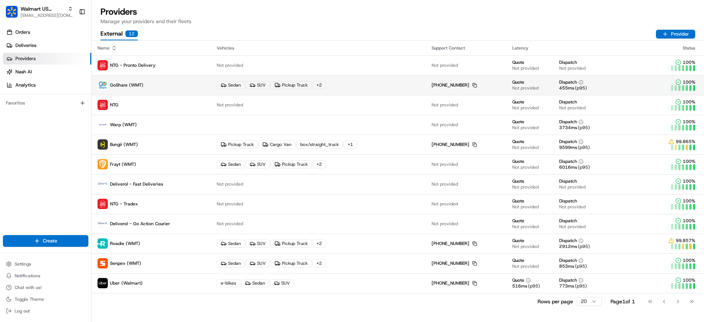
click at [579, 81] on icon at bounding box center [581, 82] width 5 height 5
click at [315, 87] on div "+ 2" at bounding box center [319, 85] width 14 height 8
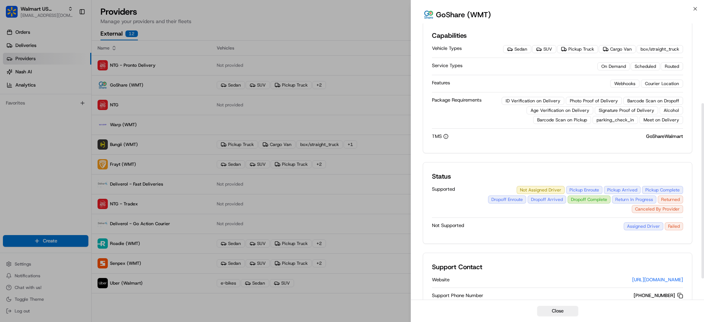
scroll to position [158, 0]
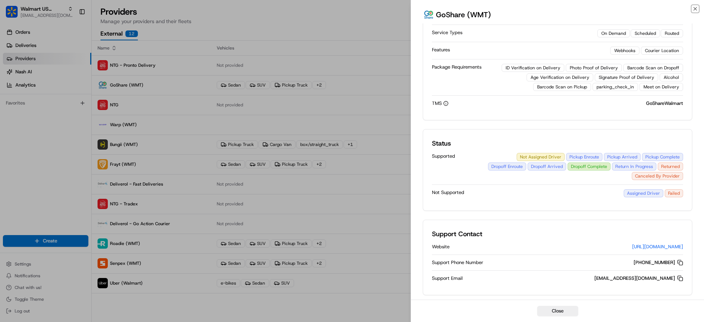
drag, startPoint x: 694, startPoint y: 6, endPoint x: 617, endPoint y: 84, distance: 109.4
click at [617, 84] on div "Close GoShare (WMT) Description GoShare is a reliable and efficient last mile d…" at bounding box center [557, 161] width 293 height 322
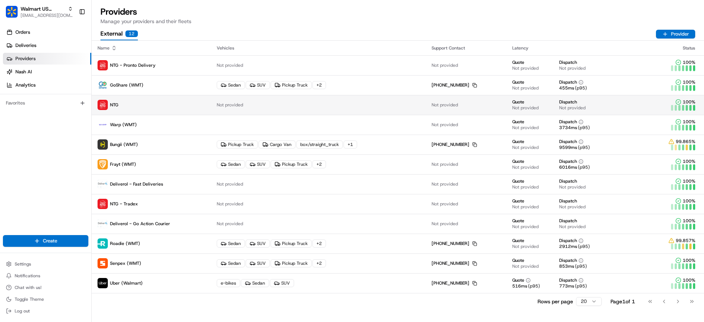
click at [268, 101] on td "Not provided" at bounding box center [318, 105] width 215 height 20
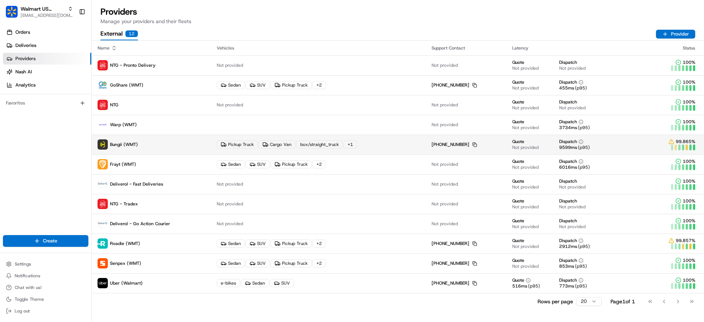
click at [290, 146] on div "Cargo Van" at bounding box center [276, 144] width 37 height 8
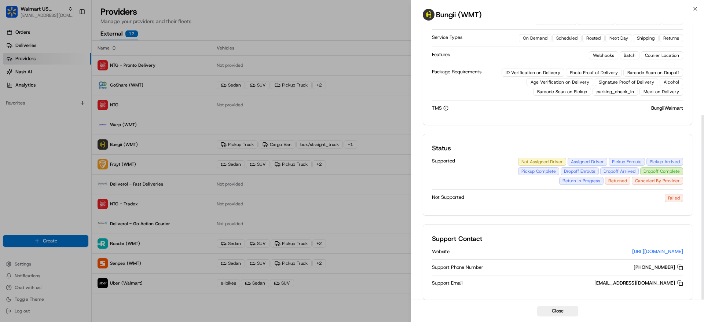
scroll to position [136, 0]
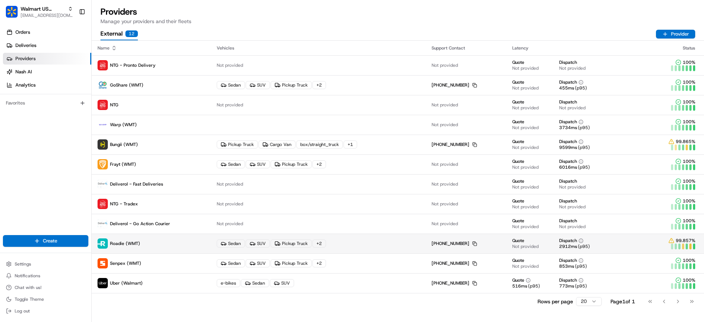
click at [351, 253] on td "Sedan SUV Pickup Truck + 2" at bounding box center [318, 244] width 215 height 20
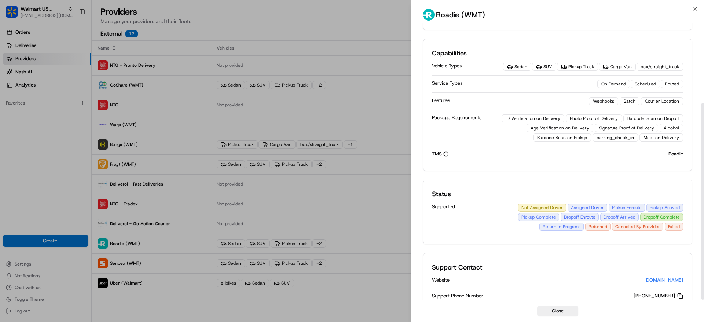
scroll to position [112, 0]
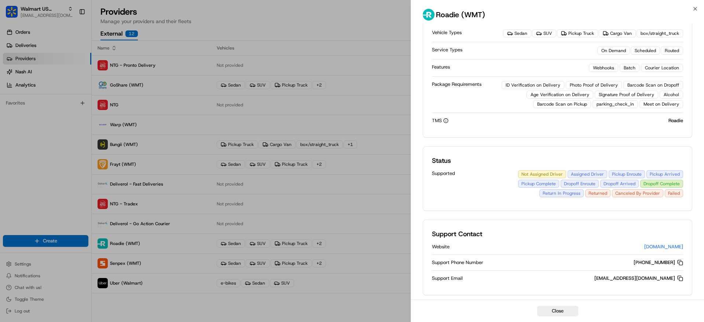
click at [692, 12] on div "Roadie (WMT)" at bounding box center [557, 16] width 293 height 15
drag, startPoint x: 696, startPoint y: 6, endPoint x: 651, endPoint y: 1, distance: 44.9
click at [651, 1] on div "Close Roadie (WMT) Description Roadie is a crowdsourced delivery platform that …" at bounding box center [557, 161] width 293 height 322
click at [697, 11] on icon "button" at bounding box center [695, 9] width 6 height 6
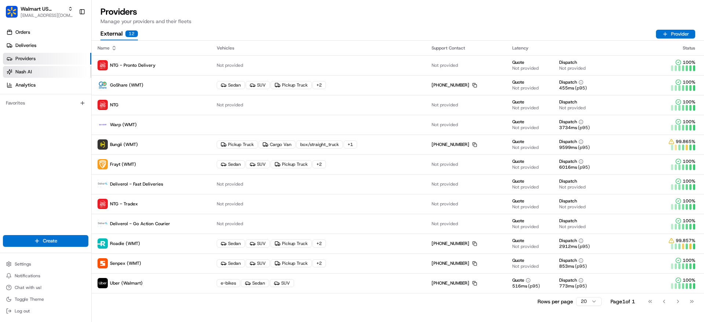
click at [30, 69] on span "Nash AI" at bounding box center [23, 72] width 16 height 7
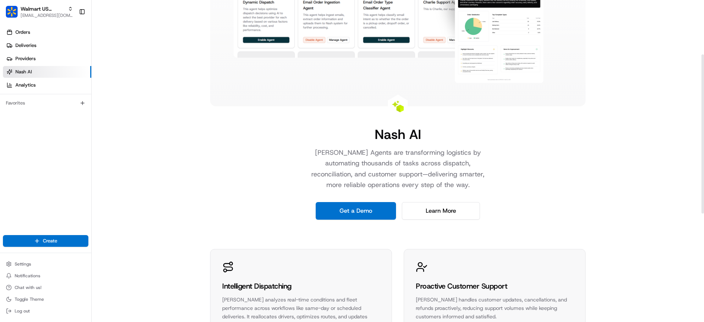
scroll to position [329, 0]
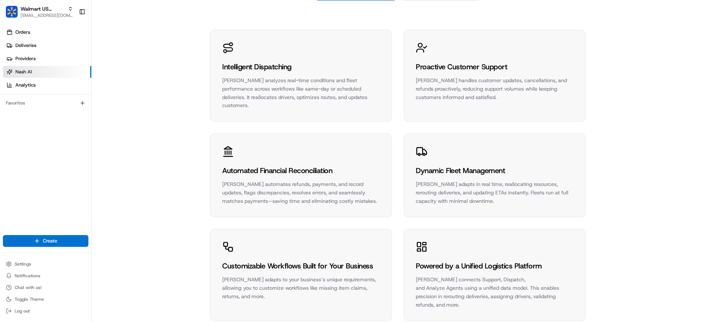
click at [30, 93] on div "Orders Deliveries Providers Nash AI Analytics" at bounding box center [45, 58] width 91 height 70
click at [30, 85] on span "Analytics" at bounding box center [25, 85] width 20 height 7
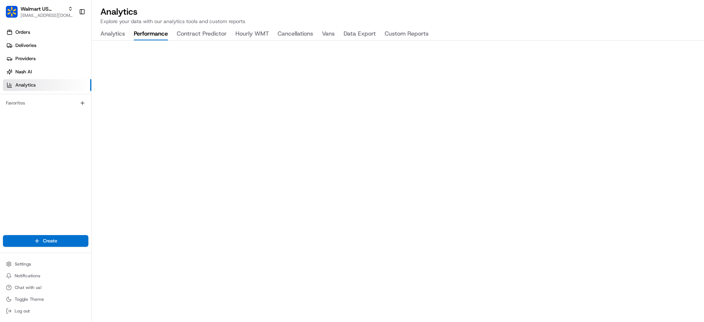
click at [151, 32] on button "Performance" at bounding box center [151, 34] width 34 height 12
click at [204, 33] on button "Contract Predictor" at bounding box center [202, 34] width 50 height 12
click at [158, 32] on button "Performance" at bounding box center [151, 34] width 34 height 12
click at [278, 33] on button "Cancellations" at bounding box center [296, 34] width 36 height 12
click at [328, 34] on button "Vans" at bounding box center [328, 34] width 13 height 12
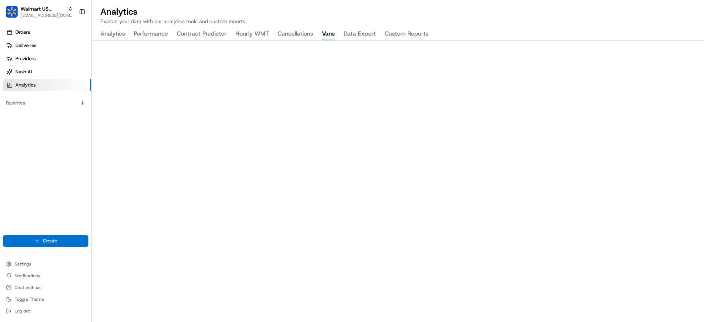
click at [350, 32] on button "Data Export" at bounding box center [360, 34] width 32 height 12
click at [417, 32] on button "Custom Reports" at bounding box center [407, 34] width 44 height 12
click at [155, 36] on button "Performance" at bounding box center [151, 34] width 34 height 12
click at [107, 28] on button "Analytics" at bounding box center [112, 34] width 25 height 12
click at [86, 103] on button "button" at bounding box center [82, 103] width 9 height 9
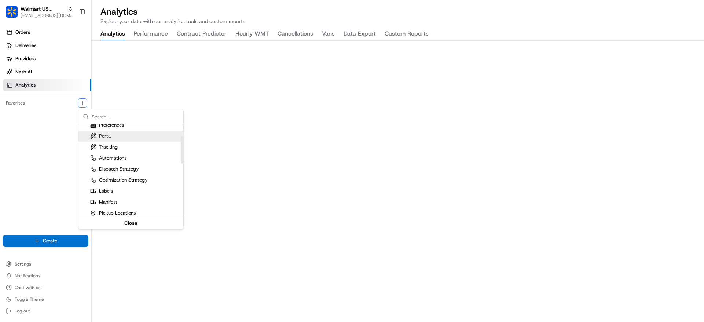
scroll to position [43, 0]
click at [127, 143] on div "Tracking" at bounding box center [130, 141] width 105 height 11
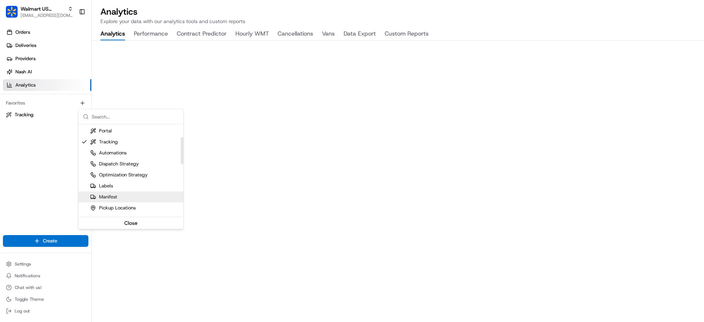
click at [28, 171] on html "Walmart US Stores [EMAIL_ADDRESS][DOMAIN_NAME] Toggle Sidebar Orders Deliveries…" at bounding box center [352, 161] width 704 height 322
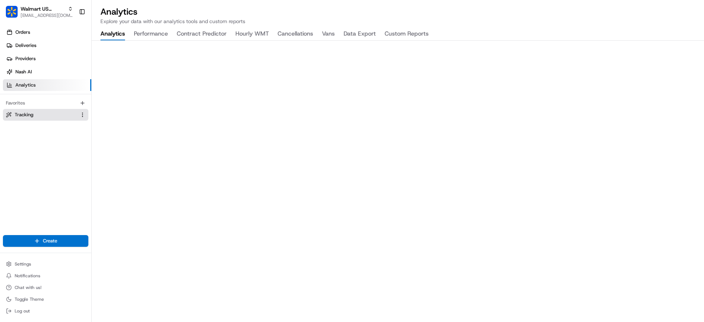
click at [32, 115] on span "Tracking" at bounding box center [24, 114] width 19 height 7
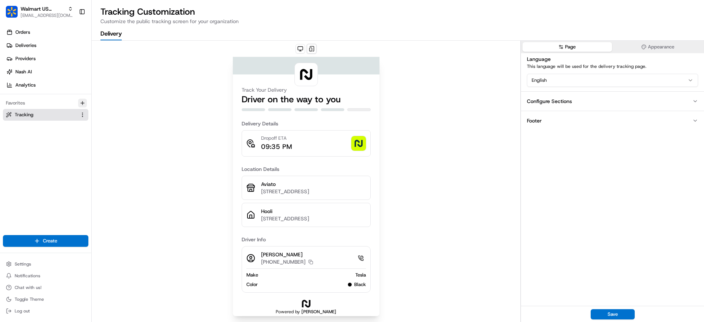
click at [85, 102] on button "button" at bounding box center [82, 103] width 9 height 9
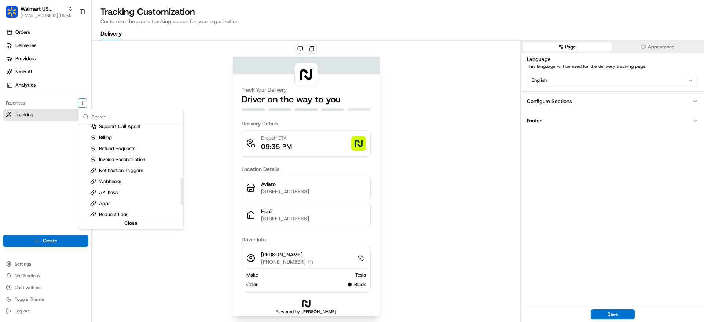
scroll to position [180, 0]
click at [116, 136] on div "Billing" at bounding box center [130, 137] width 105 height 11
click at [53, 168] on html "Walmart US Stores [EMAIL_ADDRESS][DOMAIN_NAME] Toggle Sidebar Orders Deliveries…" at bounding box center [352, 161] width 704 height 322
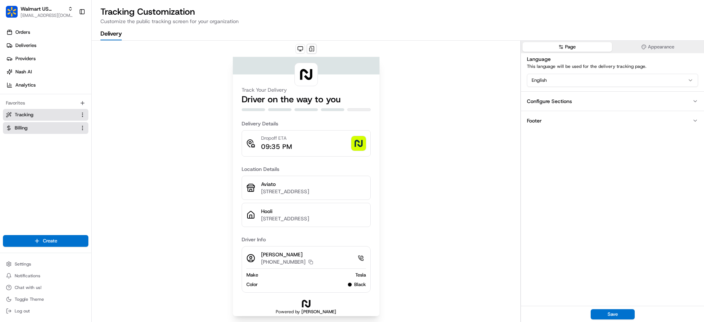
click at [20, 125] on span "Billing" at bounding box center [21, 128] width 13 height 7
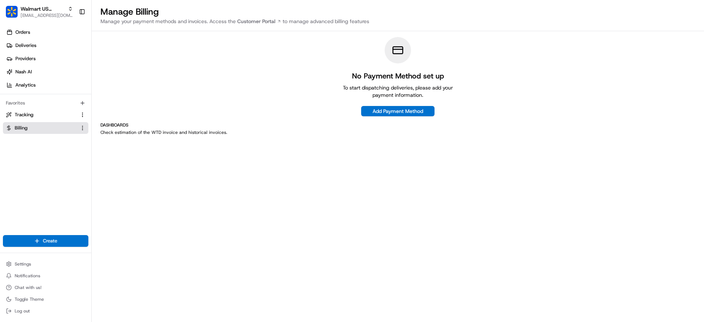
click at [80, 128] on html "Walmart US Stores [EMAIL_ADDRESS][DOMAIN_NAME] Toggle Sidebar Orders Deliveries…" at bounding box center [352, 161] width 704 height 322
click at [103, 125] on span "Remove" at bounding box center [109, 122] width 18 height 7
click at [84, 103] on icon "button" at bounding box center [82, 103] width 3 height 0
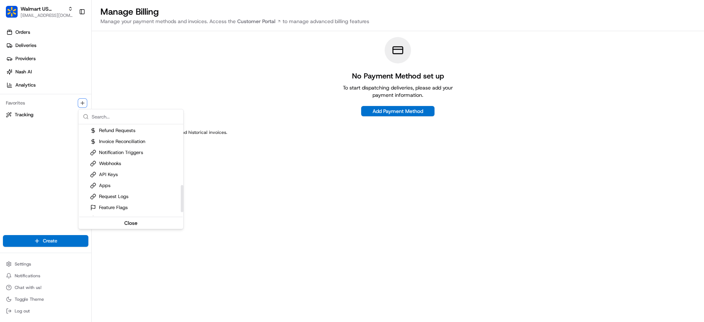
scroll to position [204, 0]
click at [119, 158] on div "Webhooks" at bounding box center [105, 157] width 31 height 7
click at [152, 143] on div "Notification Triggers" at bounding box center [130, 145] width 105 height 11
click at [135, 151] on div "Webhooks" at bounding box center [130, 156] width 105 height 11
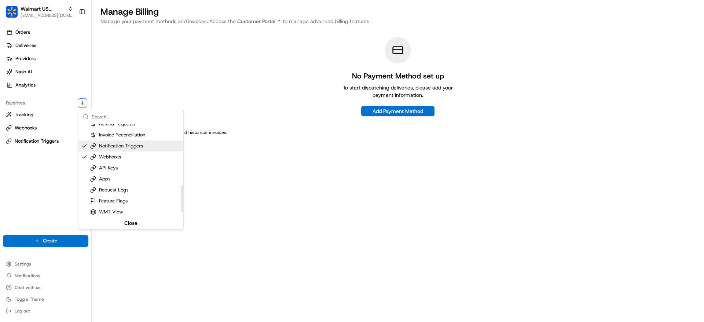
click at [129, 146] on div "Notification Triggers" at bounding box center [116, 146] width 53 height 7
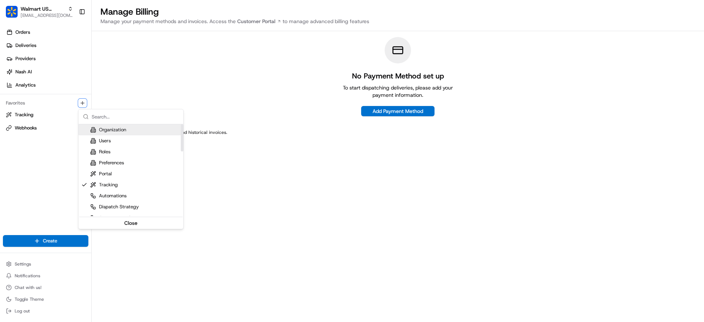
click at [121, 131] on div "Organization" at bounding box center [108, 129] width 36 height 7
click at [147, 125] on div "Organization Users Roles Preferences Portal Tracking Automations Dispatch Strat…" at bounding box center [130, 169] width 105 height 120
click at [18, 287] on html "Walmart US Stores [EMAIL_ADDRESS][DOMAIN_NAME] Toggle Sidebar Orders Deliveries…" at bounding box center [352, 161] width 704 height 322
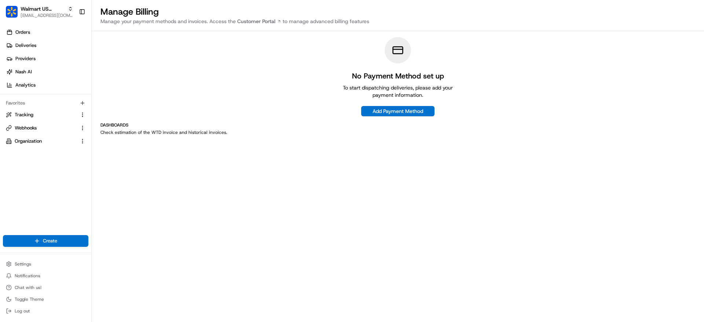
click at [18, 287] on span "Chat with us!" at bounding box center [28, 288] width 27 height 6
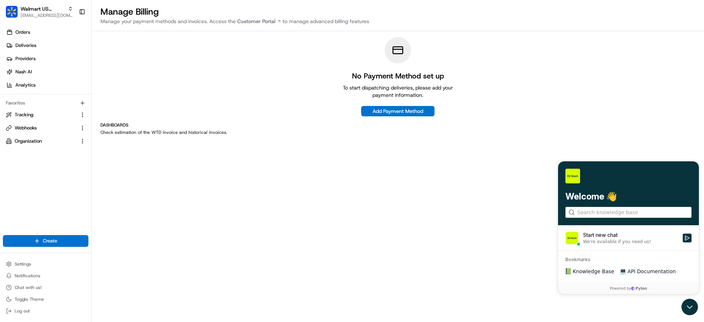
click at [684, 232] on label "Start new chat We're available if you need us!" at bounding box center [628, 237] width 141 height 25
click at [684, 234] on button "Start new chat We're available if you need us!" at bounding box center [687, 238] width 9 height 9
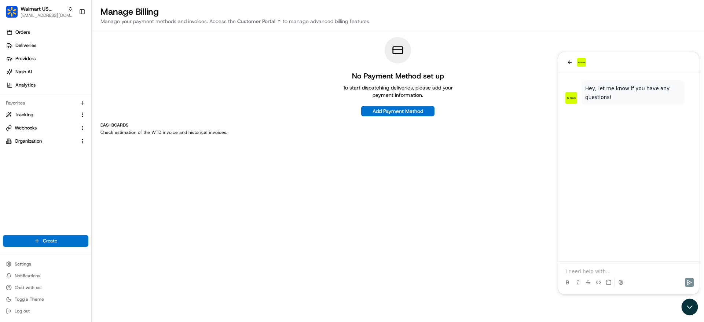
click at [568, 69] on div at bounding box center [628, 62] width 141 height 21
click at [570, 61] on icon "back" at bounding box center [570, 62] width 6 height 6
